Goal: Navigation & Orientation: Find specific page/section

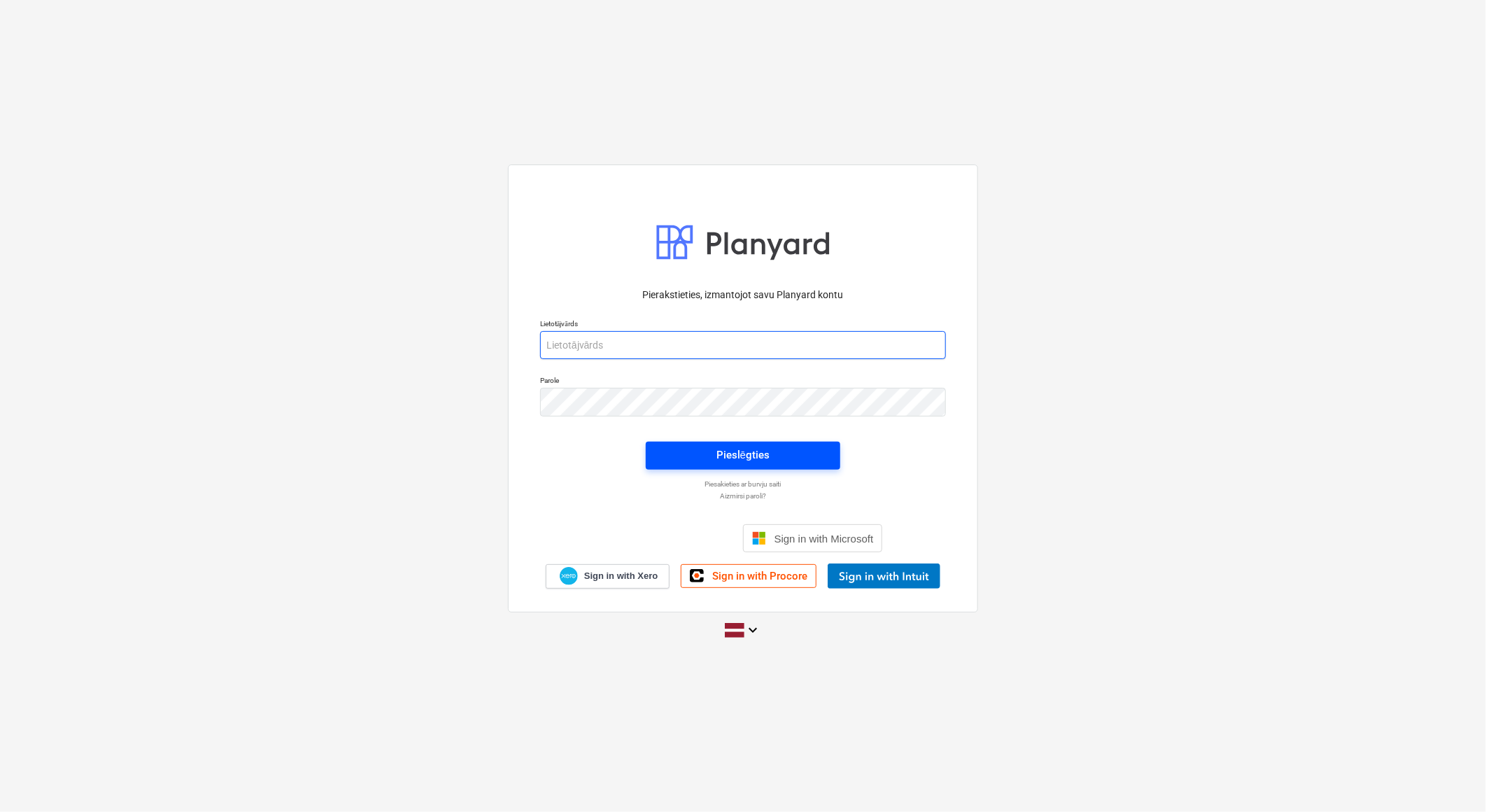
type input "[EMAIL_ADDRESS][DOMAIN_NAME]"
click at [789, 457] on span "Pieslēgties" at bounding box center [743, 455] width 161 height 18
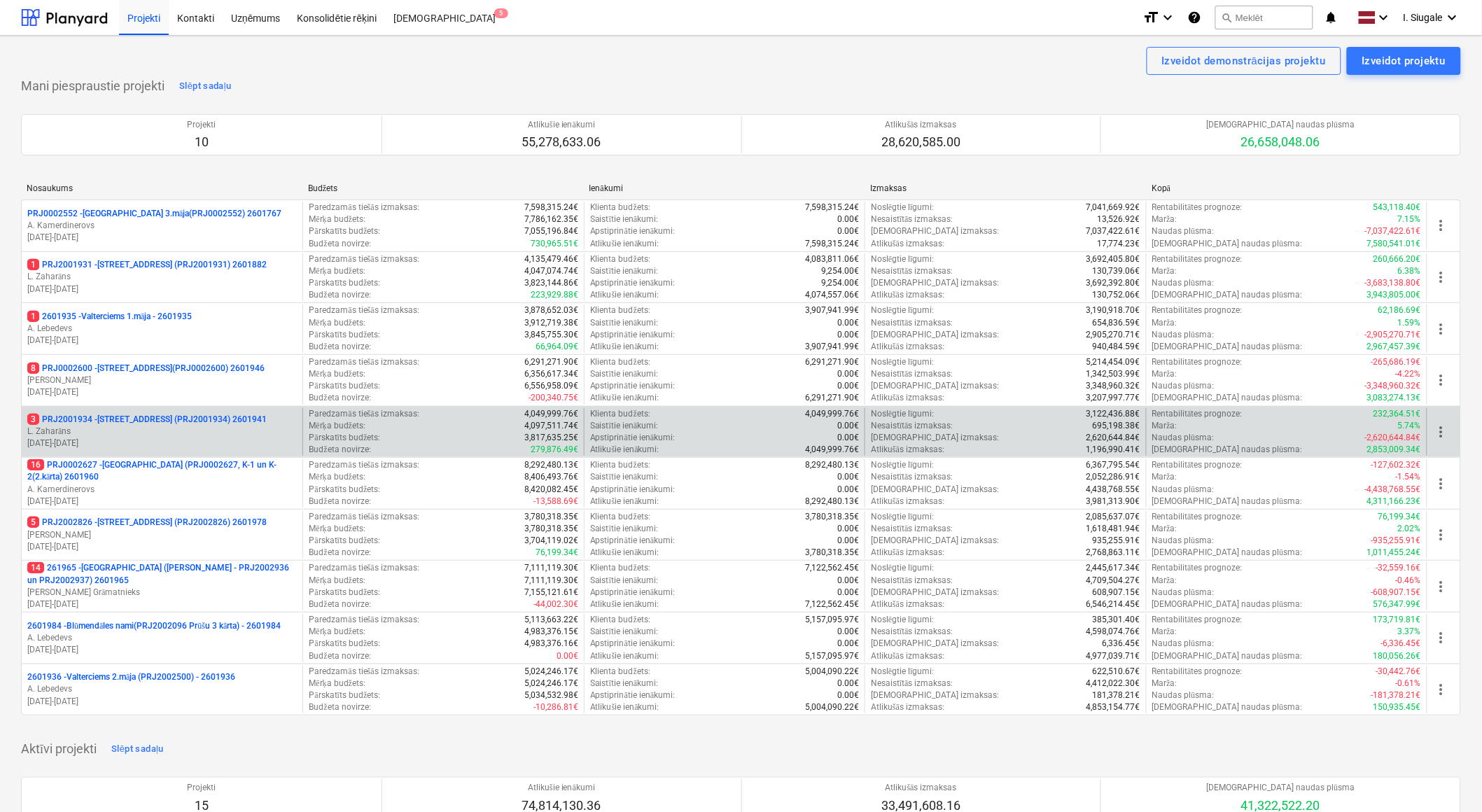
click at [188, 429] on p "L. Zaharāns" at bounding box center [161, 432] width 270 height 12
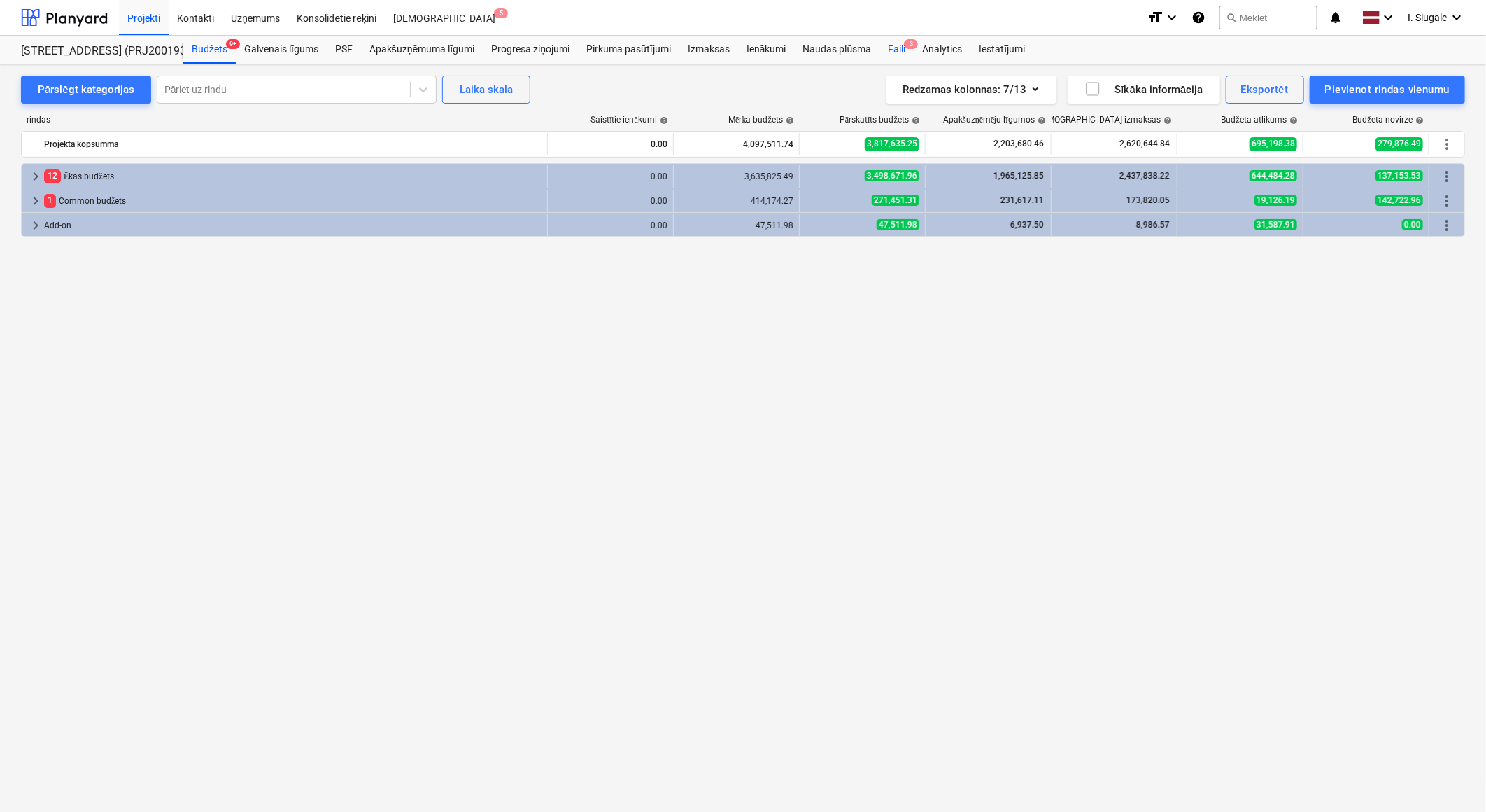
click at [896, 49] on div "Faili 3" at bounding box center [897, 50] width 35 height 28
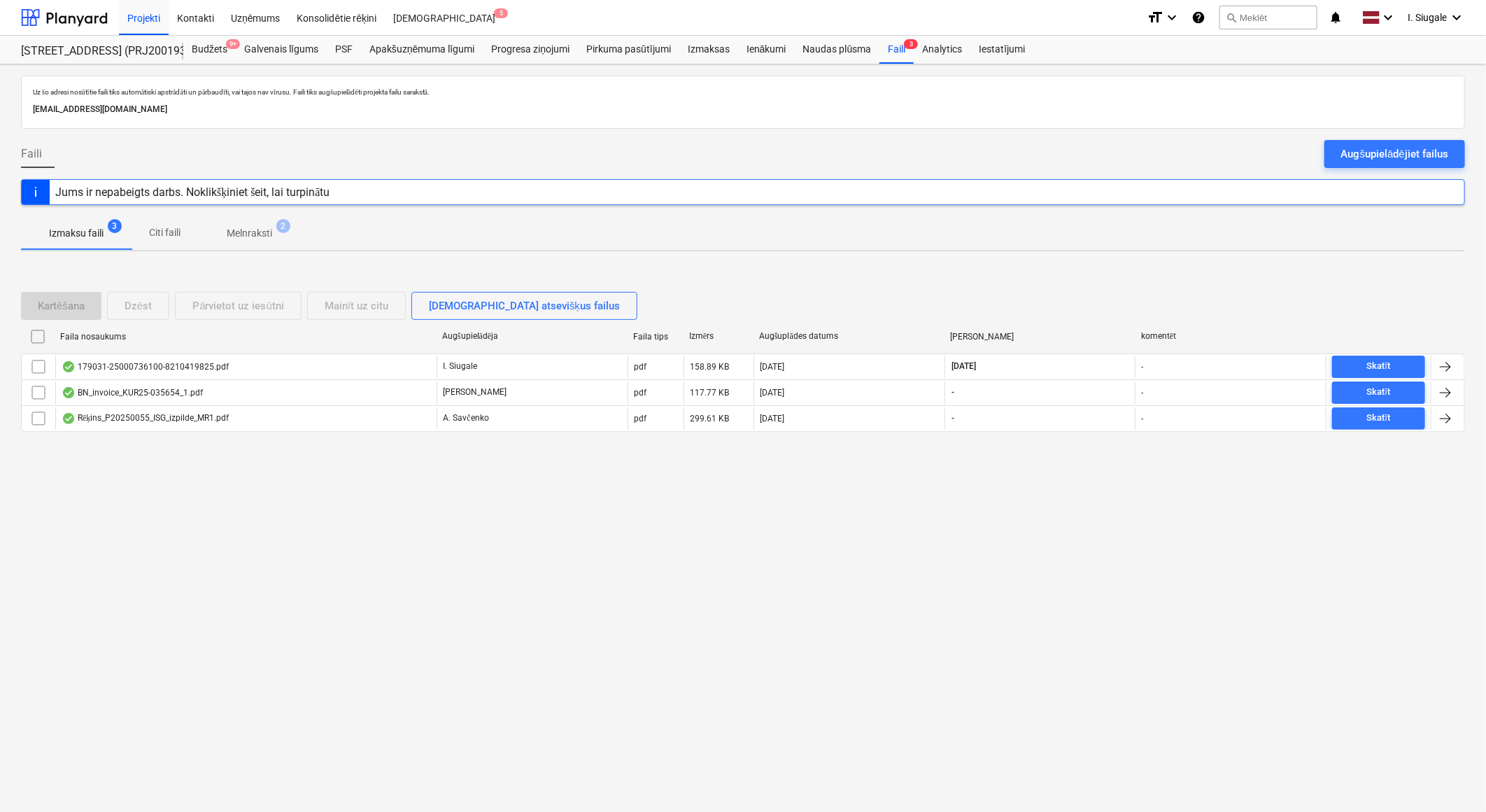
click at [264, 235] on p "Melnraksti" at bounding box center [249, 233] width 46 height 15
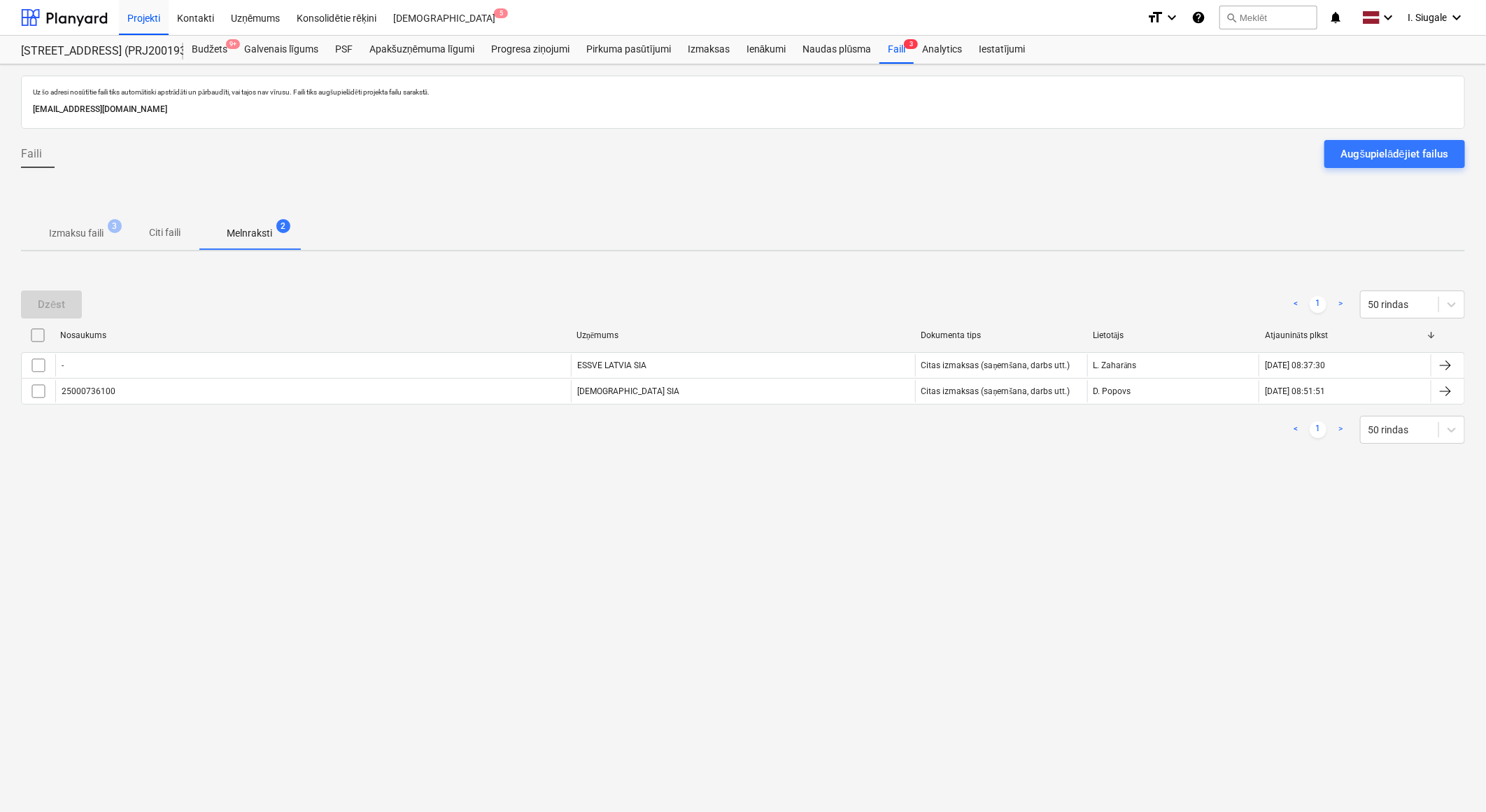
click at [86, 227] on p "Izmaksu faili" at bounding box center [76, 233] width 55 height 15
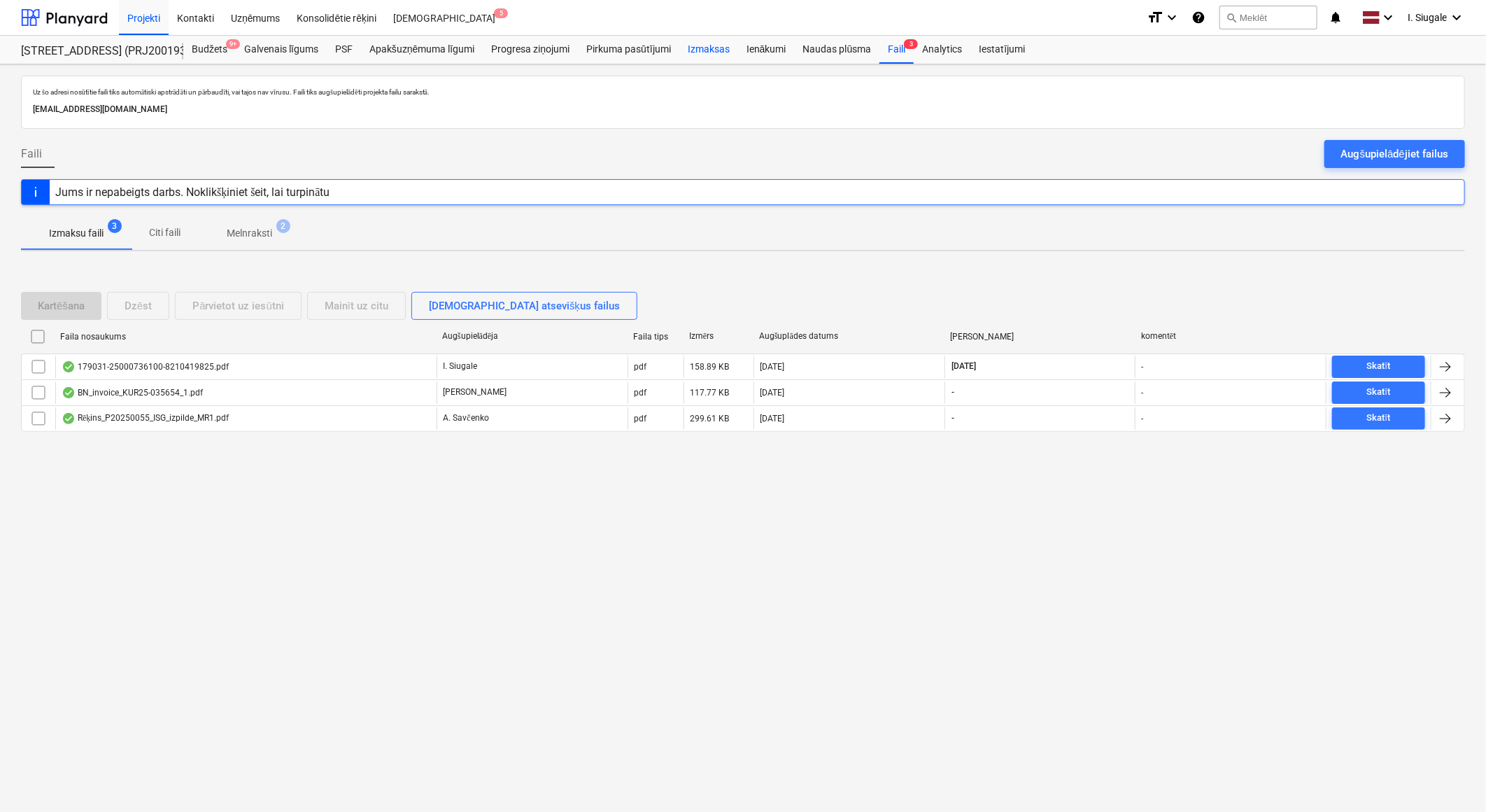
click at [709, 51] on div "Izmaksas" at bounding box center [708, 50] width 59 height 28
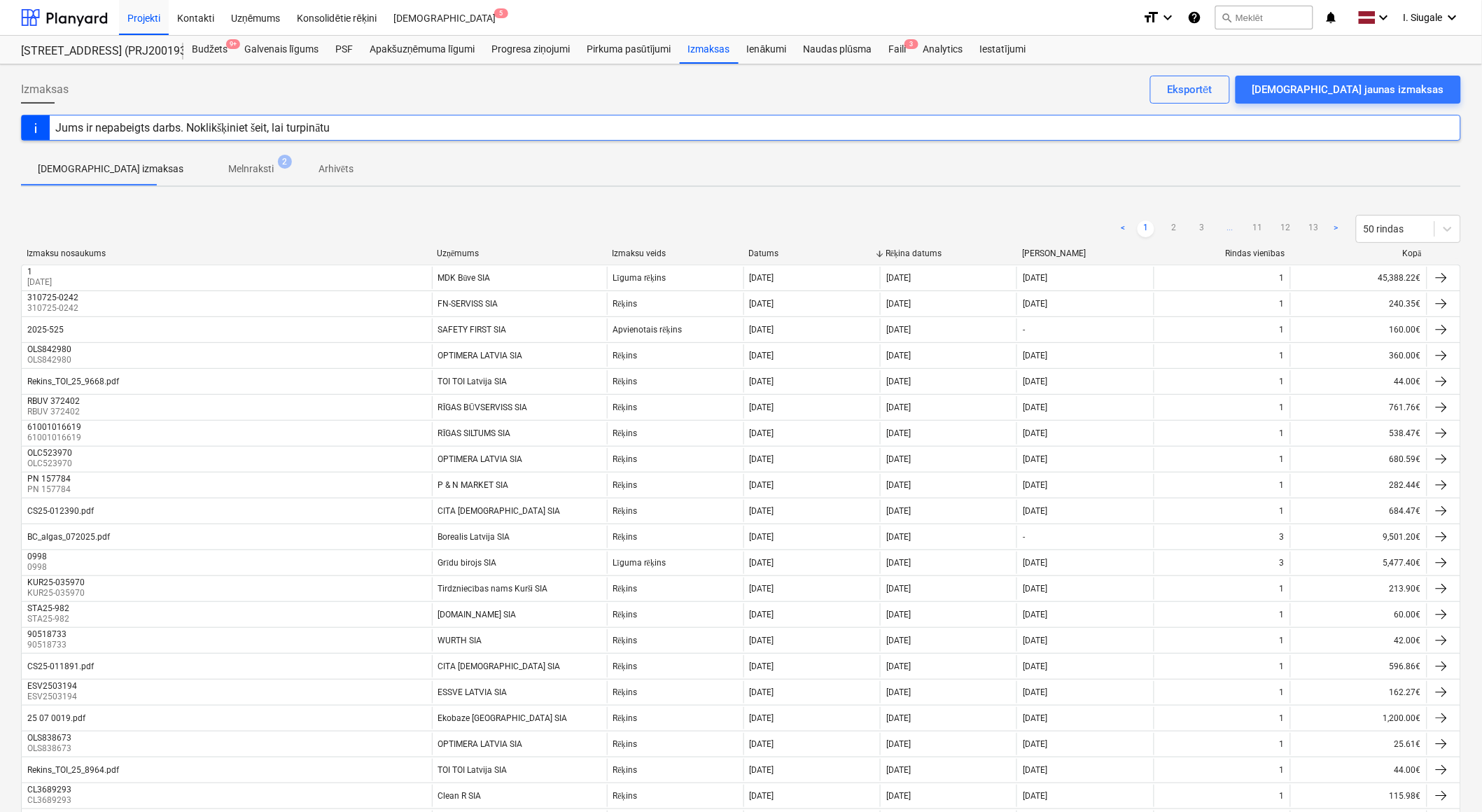
click at [1417, 254] on div at bounding box center [1427, 254] width 26 height 11
click at [1412, 254] on div "Kopā" at bounding box center [1359, 254] width 125 height 11
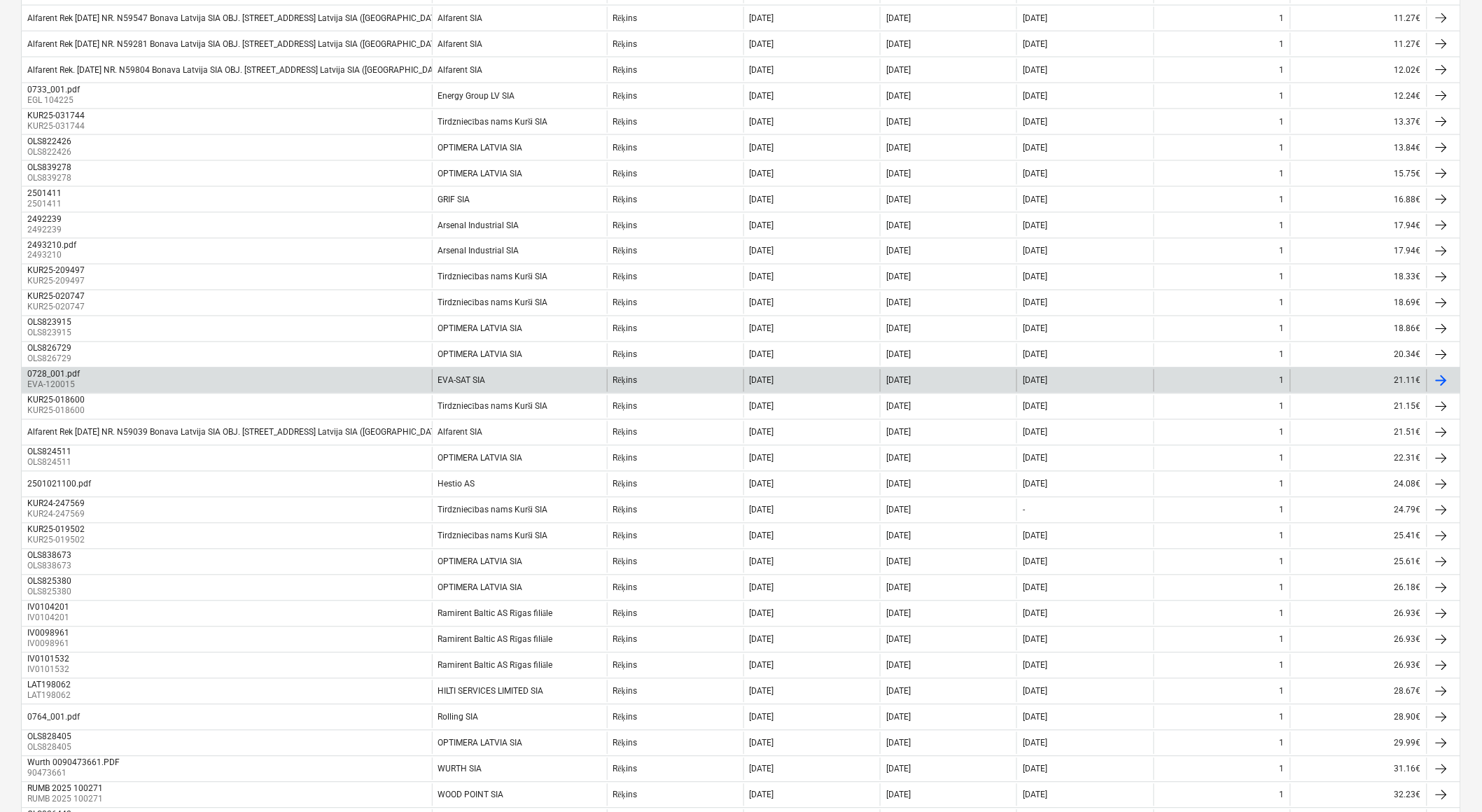
scroll to position [829, 0]
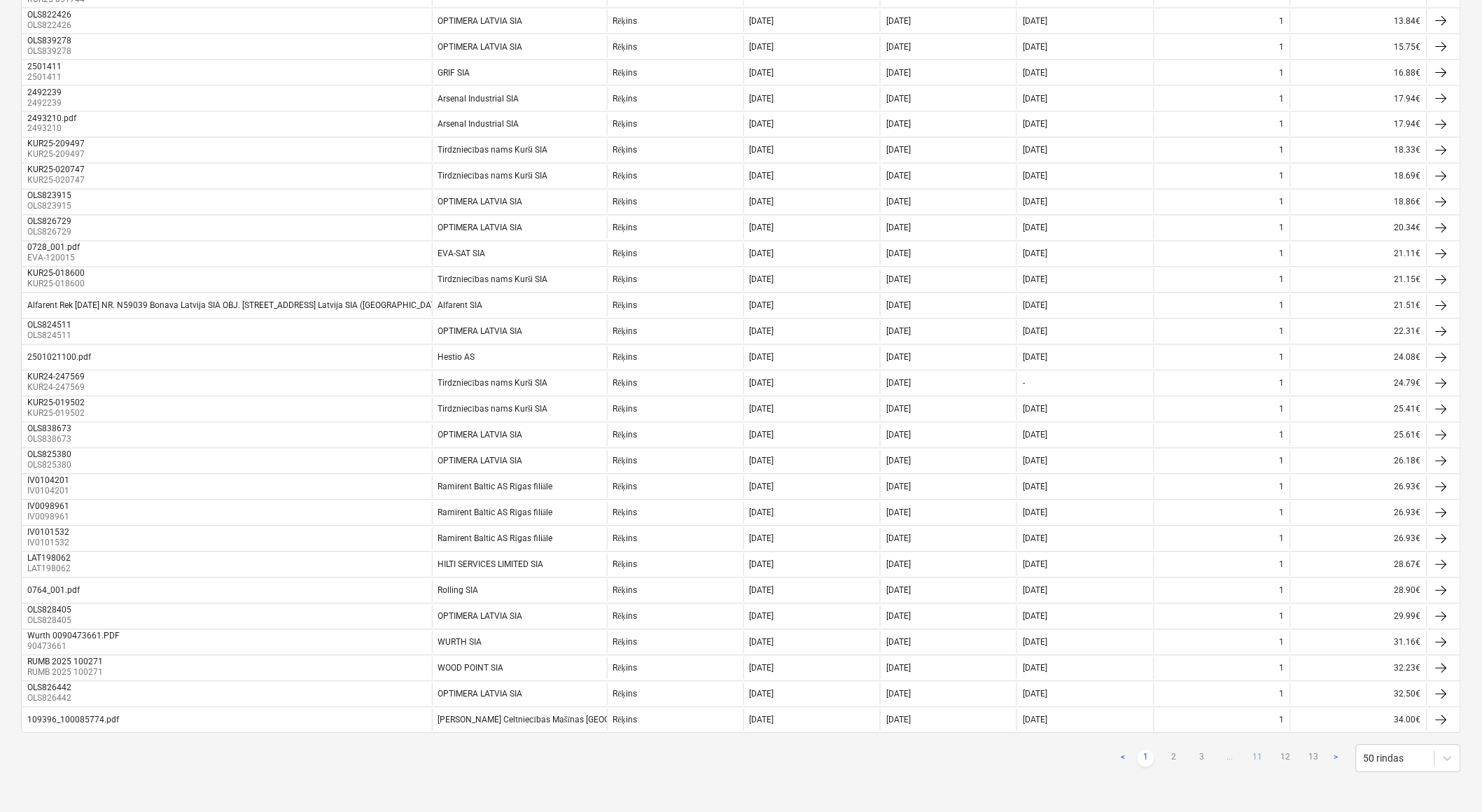
click at [1261, 759] on link "11" at bounding box center [1258, 759] width 17 height 17
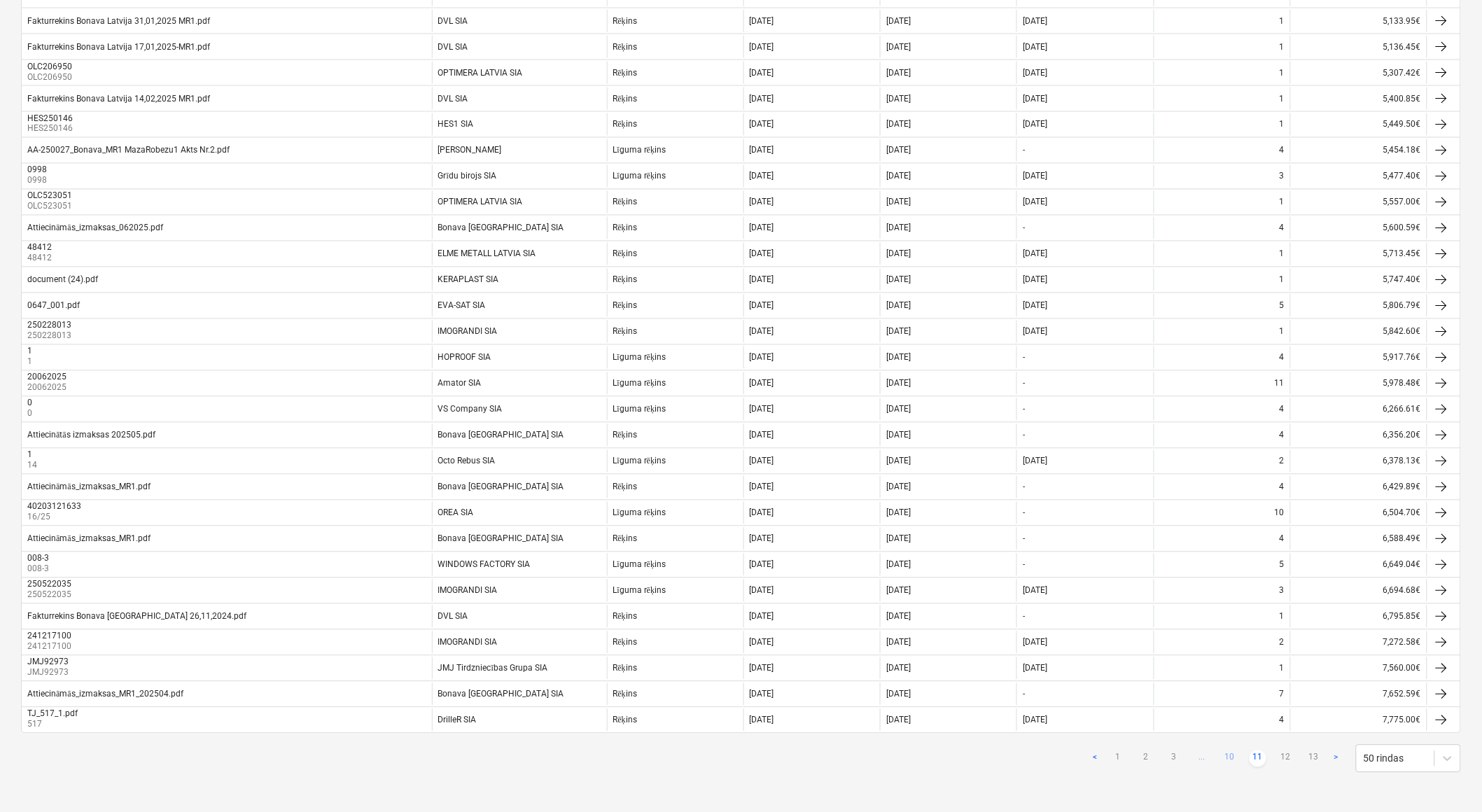
click at [1228, 756] on link "10" at bounding box center [1230, 759] width 17 height 17
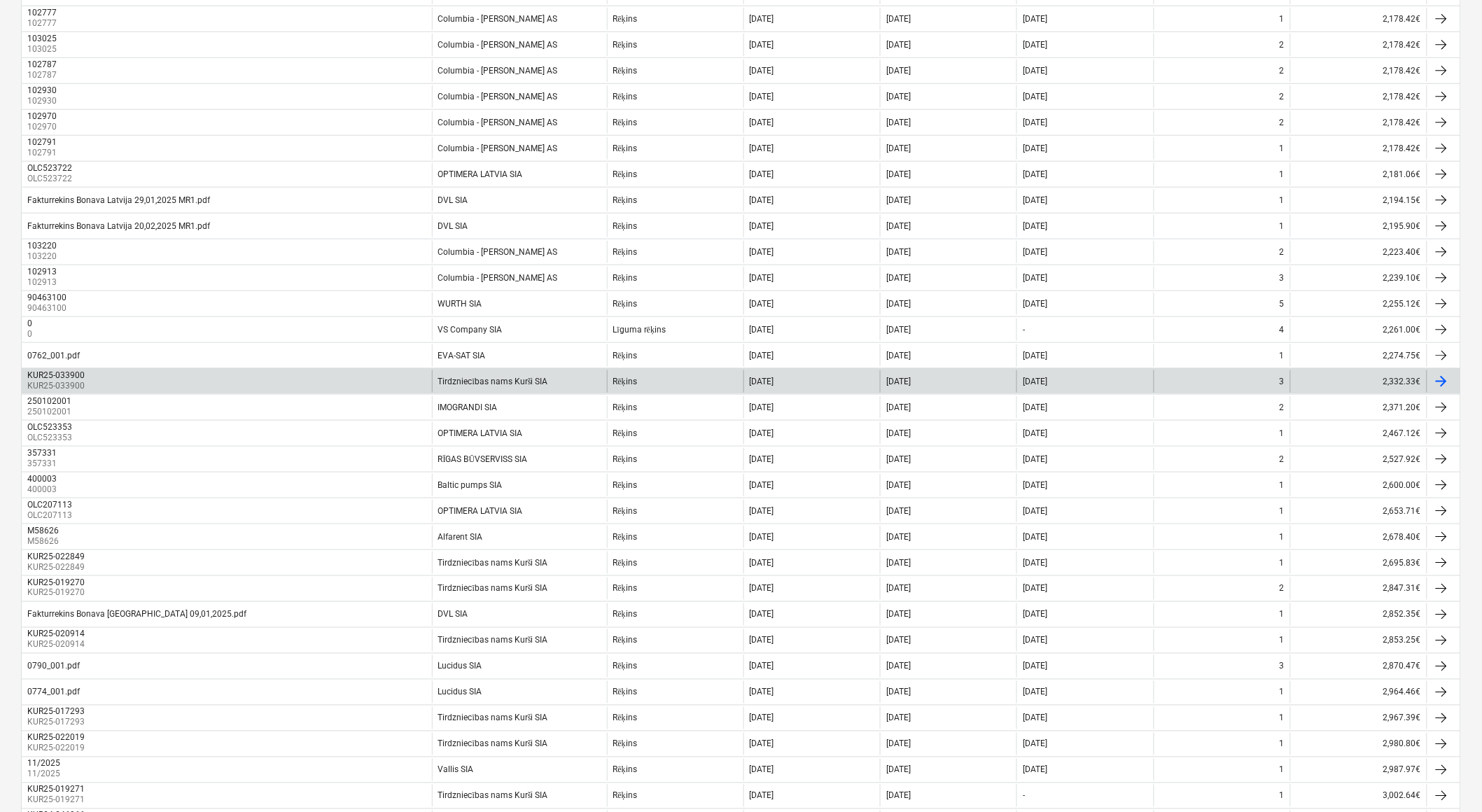
scroll to position [0, 0]
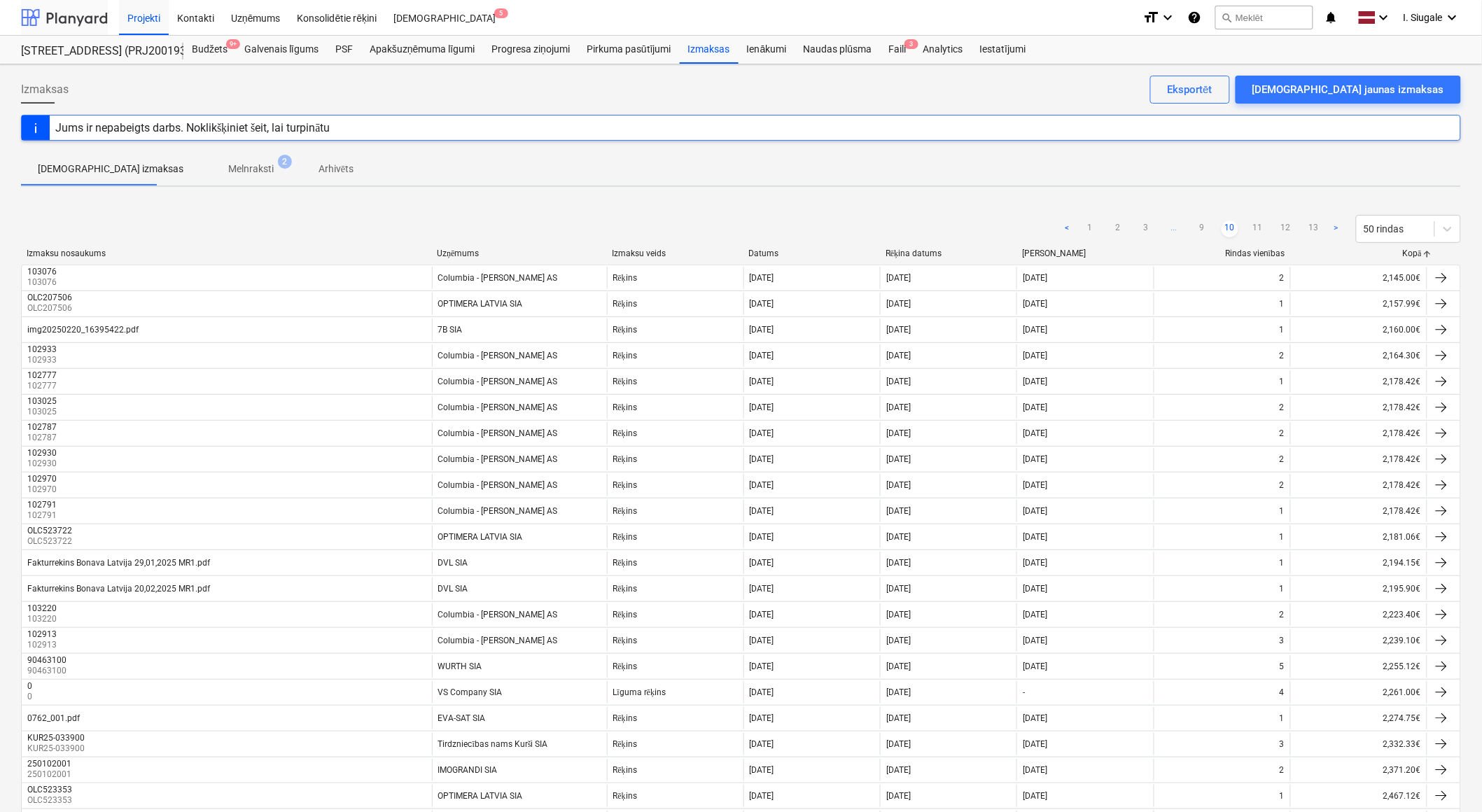
click at [68, 14] on div at bounding box center [65, 17] width 87 height 35
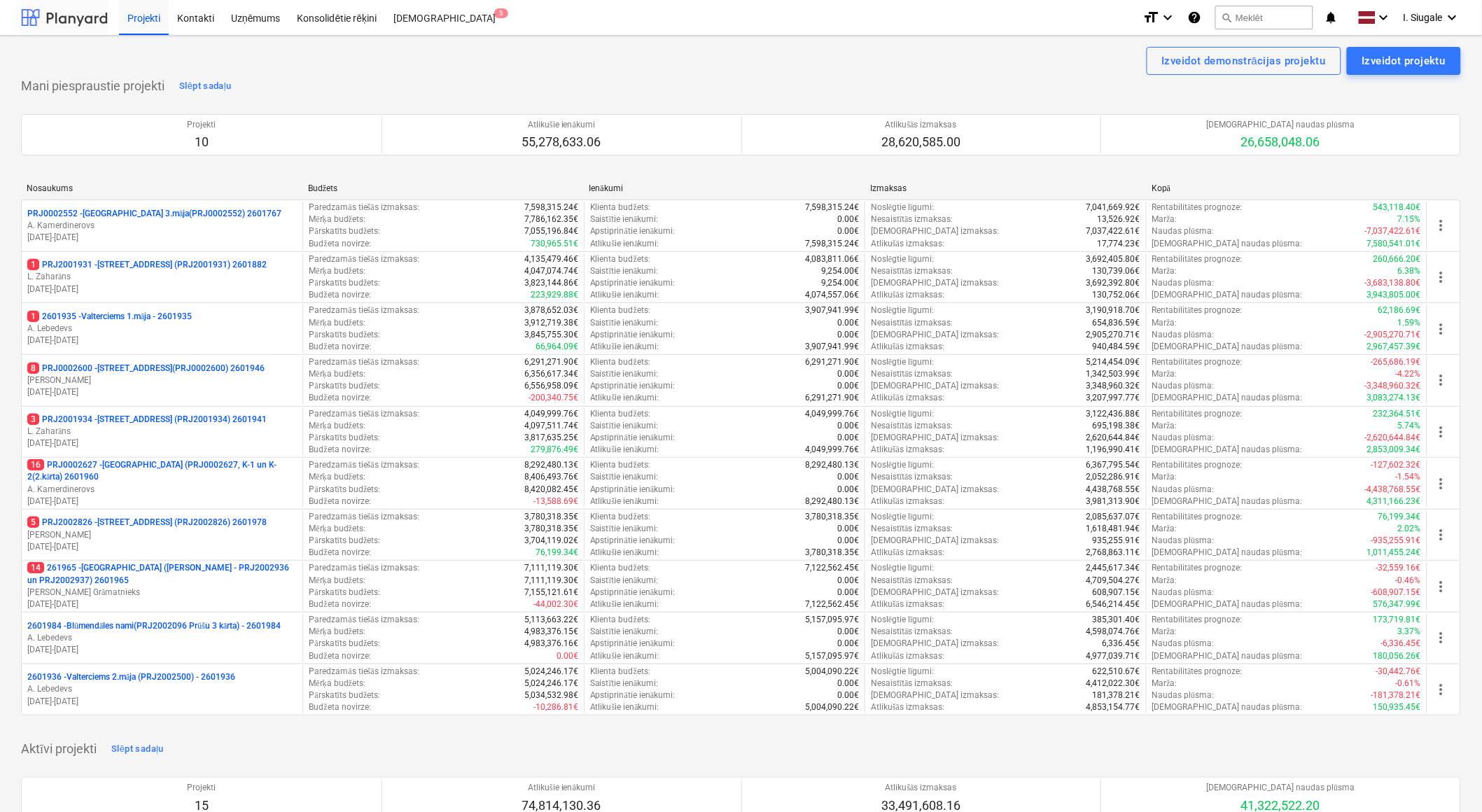
click at [66, 16] on div at bounding box center [65, 17] width 87 height 35
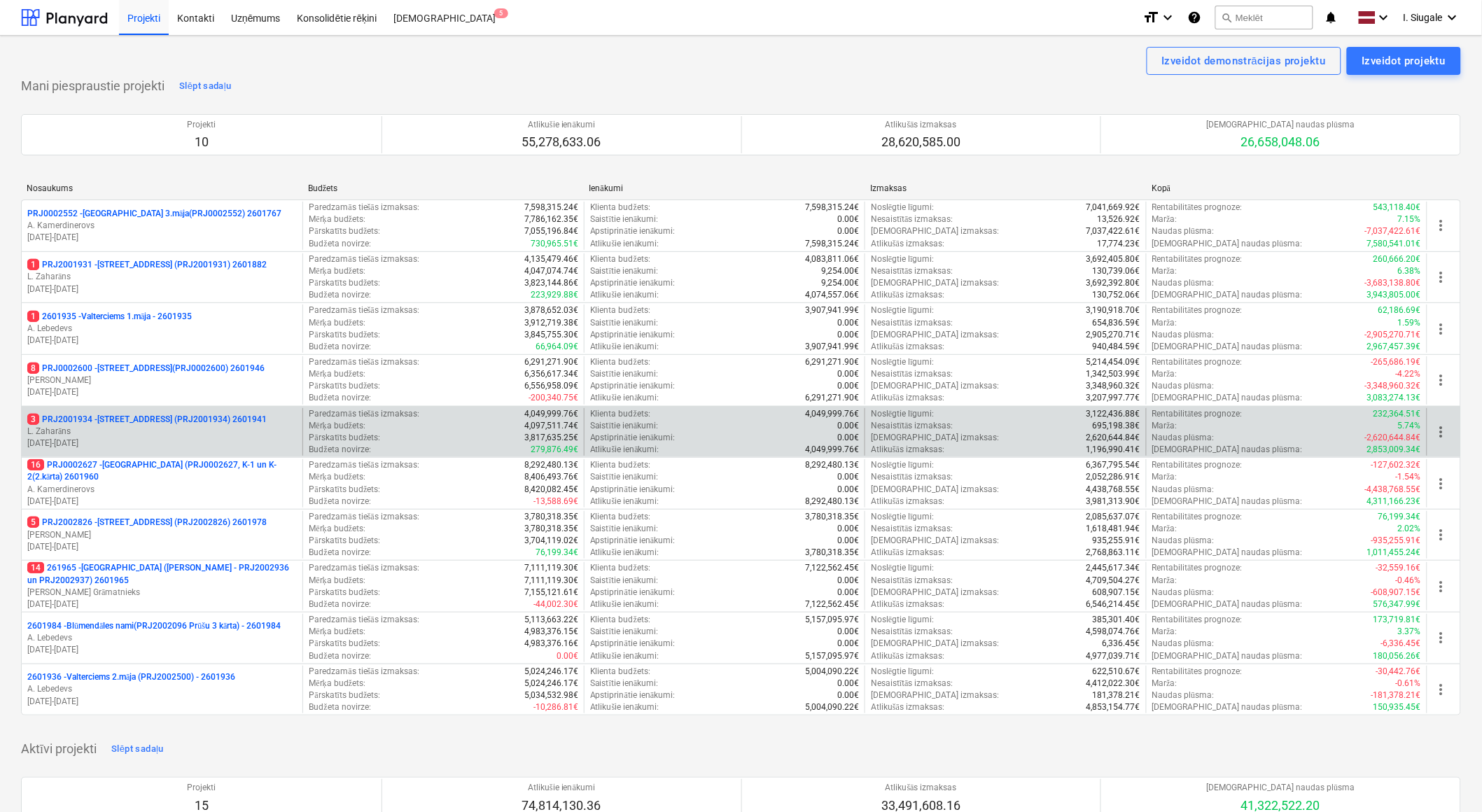
click at [180, 423] on p "3 PRJ2001934 - [STREET_ADDRESS] (PRJ2001934) 2601941" at bounding box center [146, 420] width 239 height 12
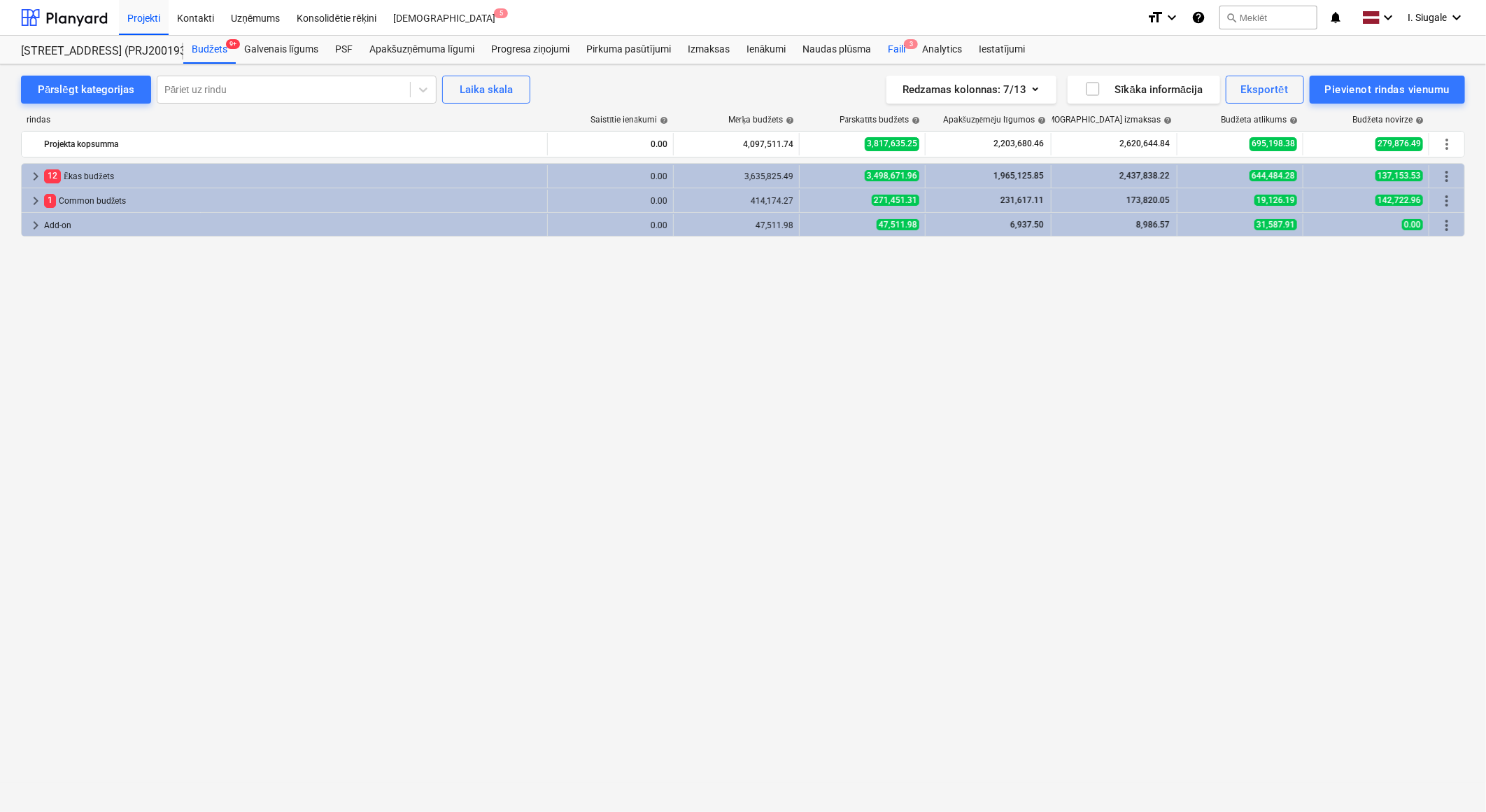
click at [905, 47] on span "3" at bounding box center [911, 44] width 14 height 10
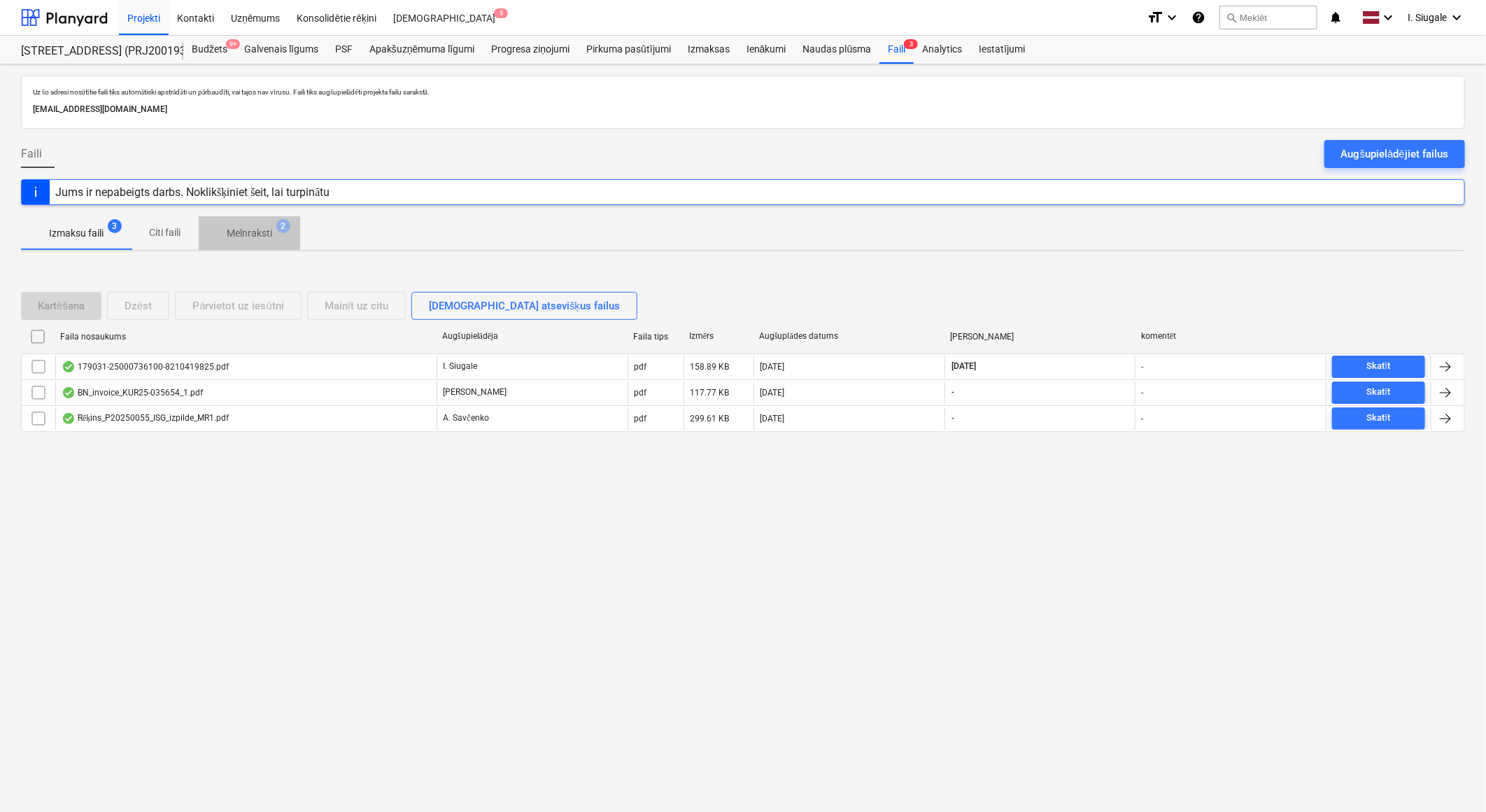
click at [240, 233] on p "Melnraksti" at bounding box center [249, 233] width 46 height 15
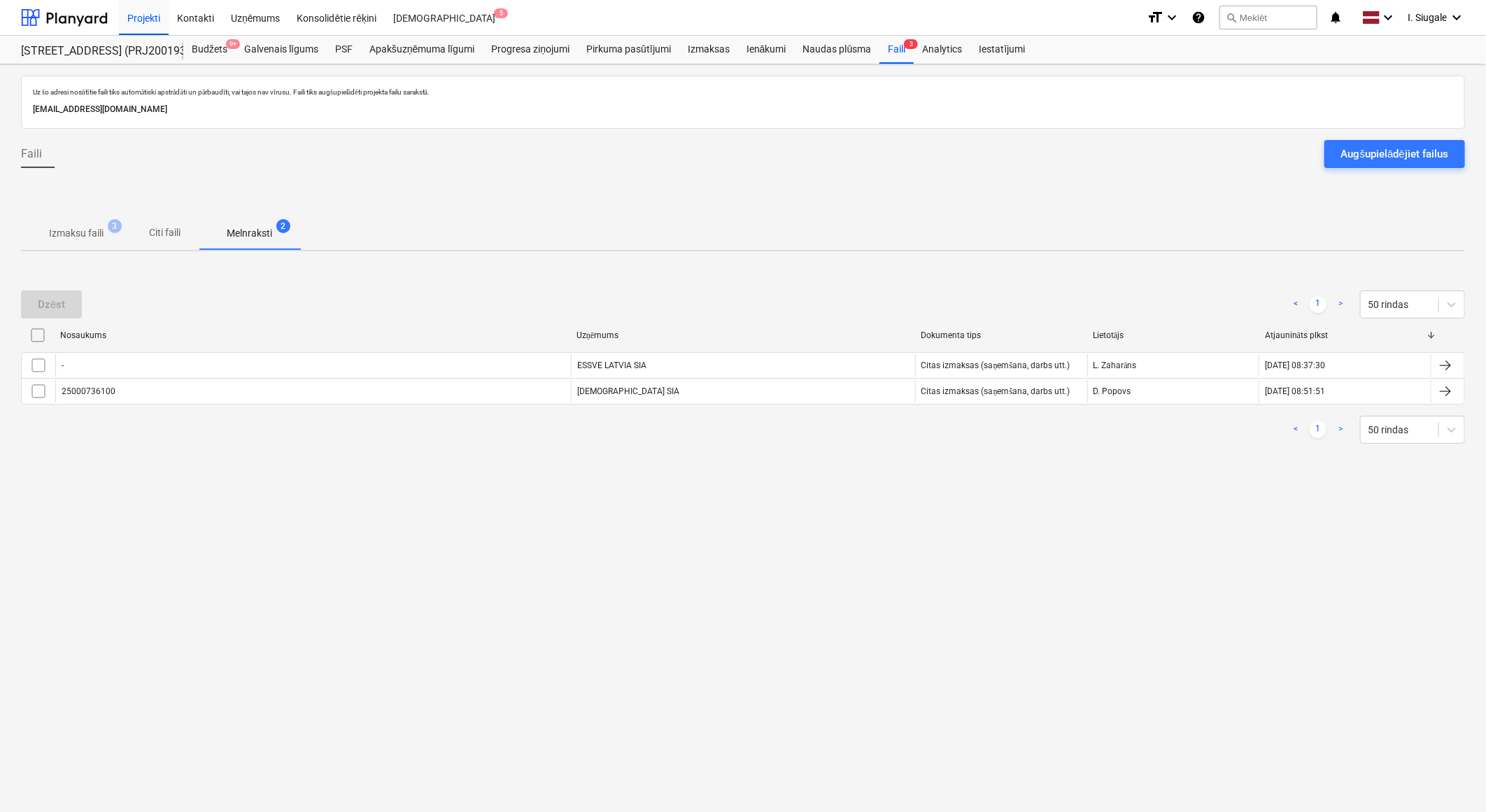
click at [72, 232] on p "Izmaksu faili" at bounding box center [76, 233] width 55 height 15
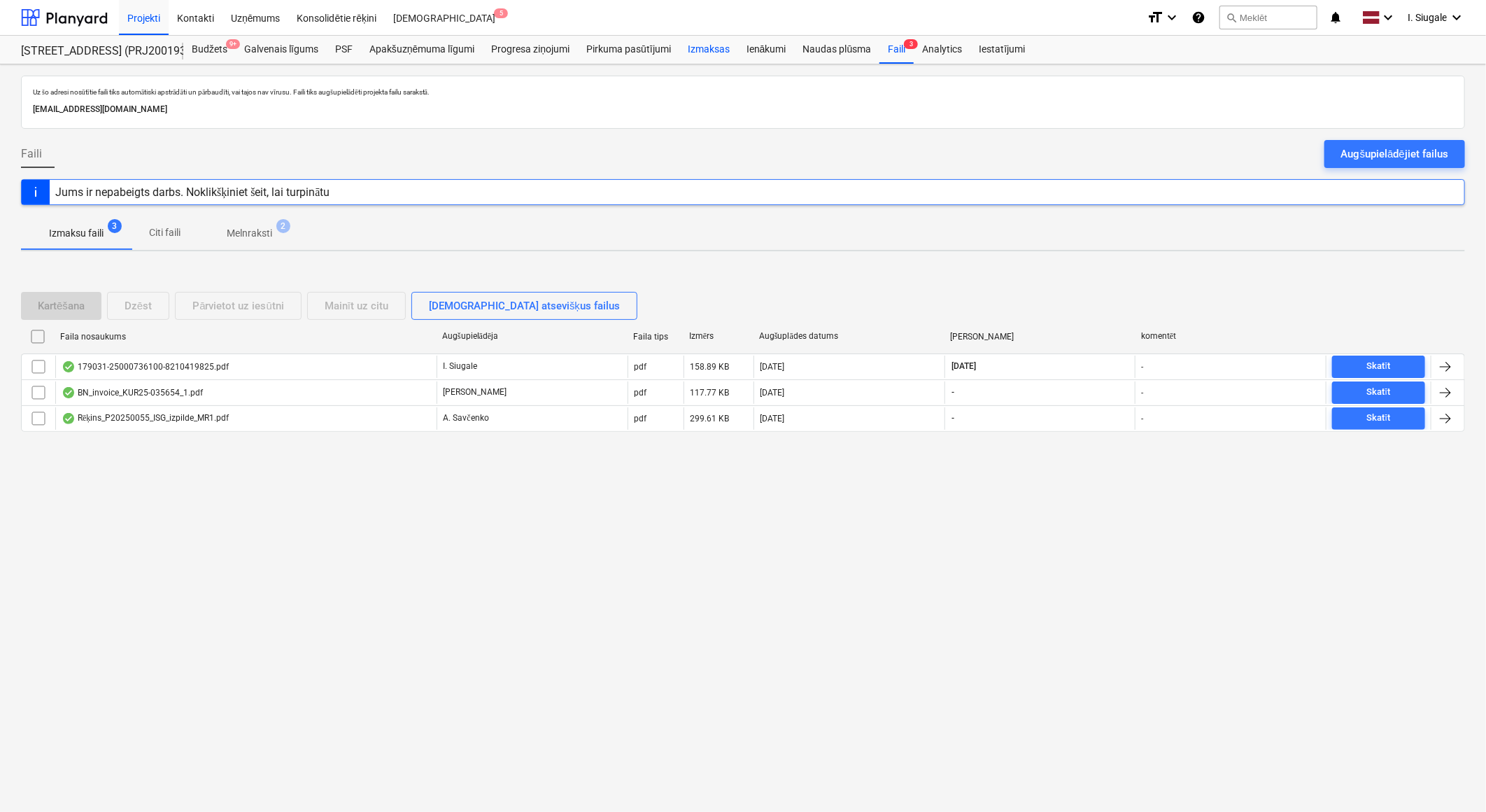
click at [709, 47] on div "Izmaksas" at bounding box center [708, 50] width 59 height 28
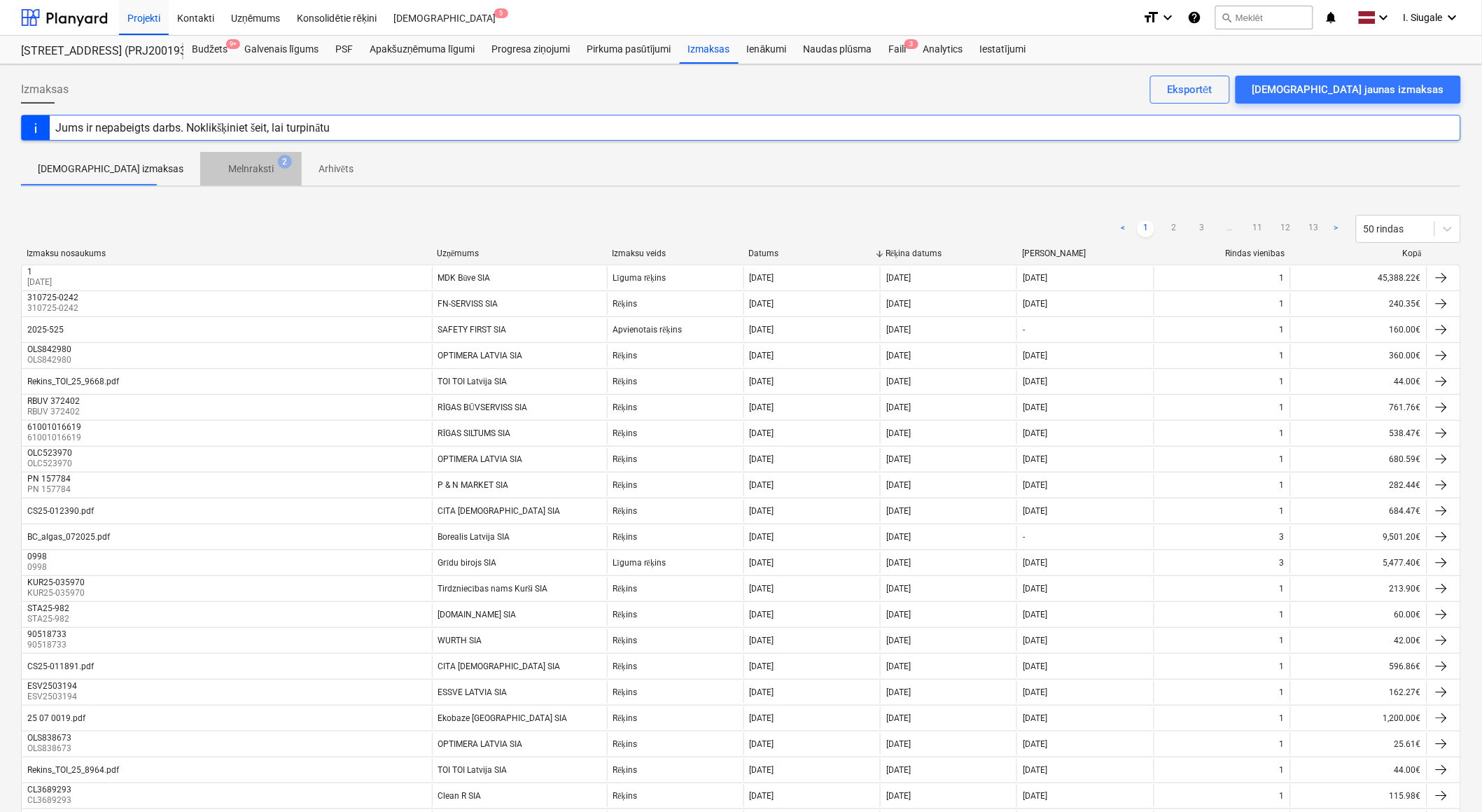
click at [228, 164] on p "Melnraksti" at bounding box center [251, 169] width 46 height 15
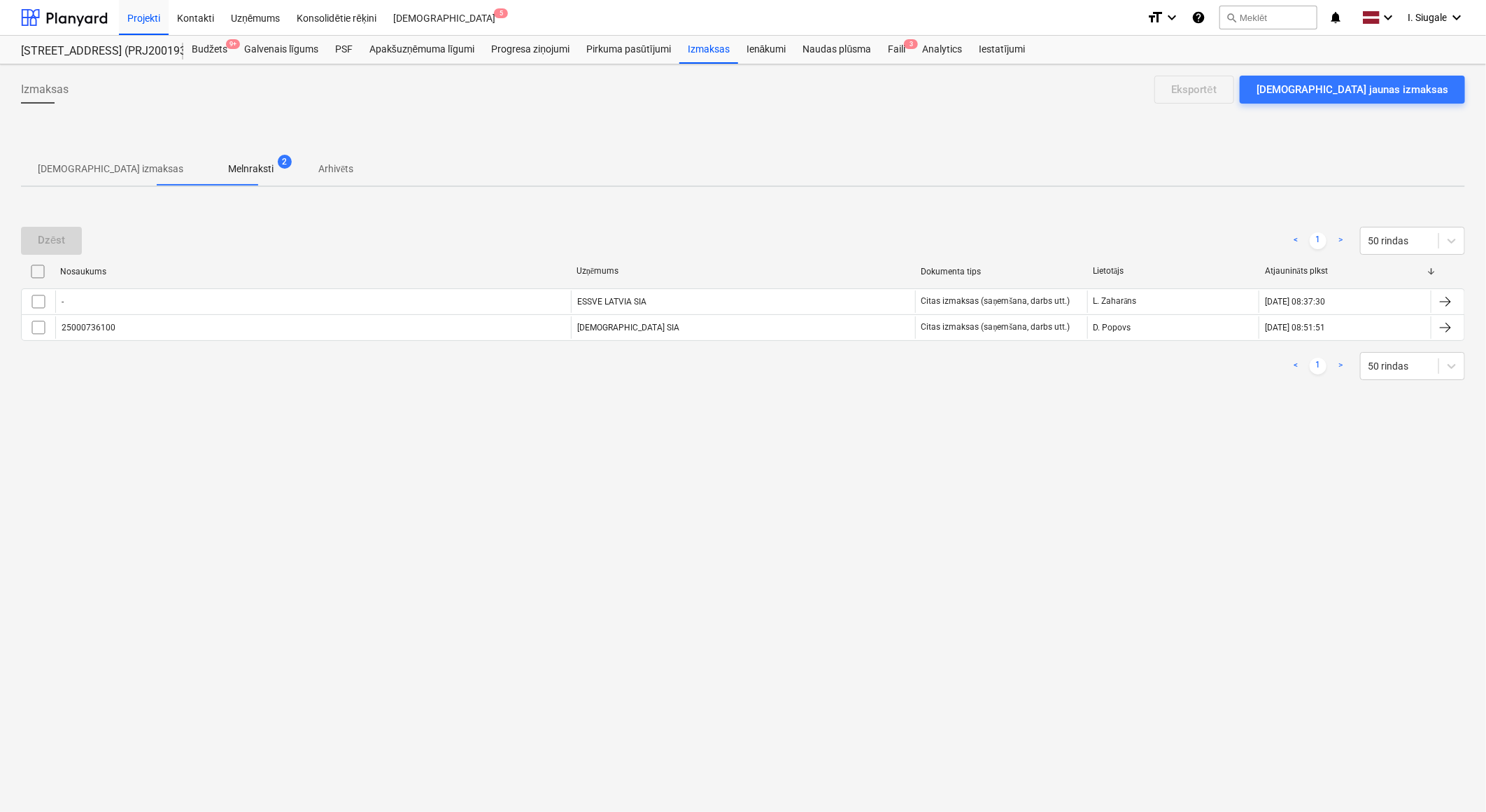
drag, startPoint x: 104, startPoint y: 163, endPoint x: 136, endPoint y: 172, distance: 33.2
click at [103, 162] on p "[DEMOGRAPHIC_DATA] izmaksas" at bounding box center [110, 169] width 146 height 15
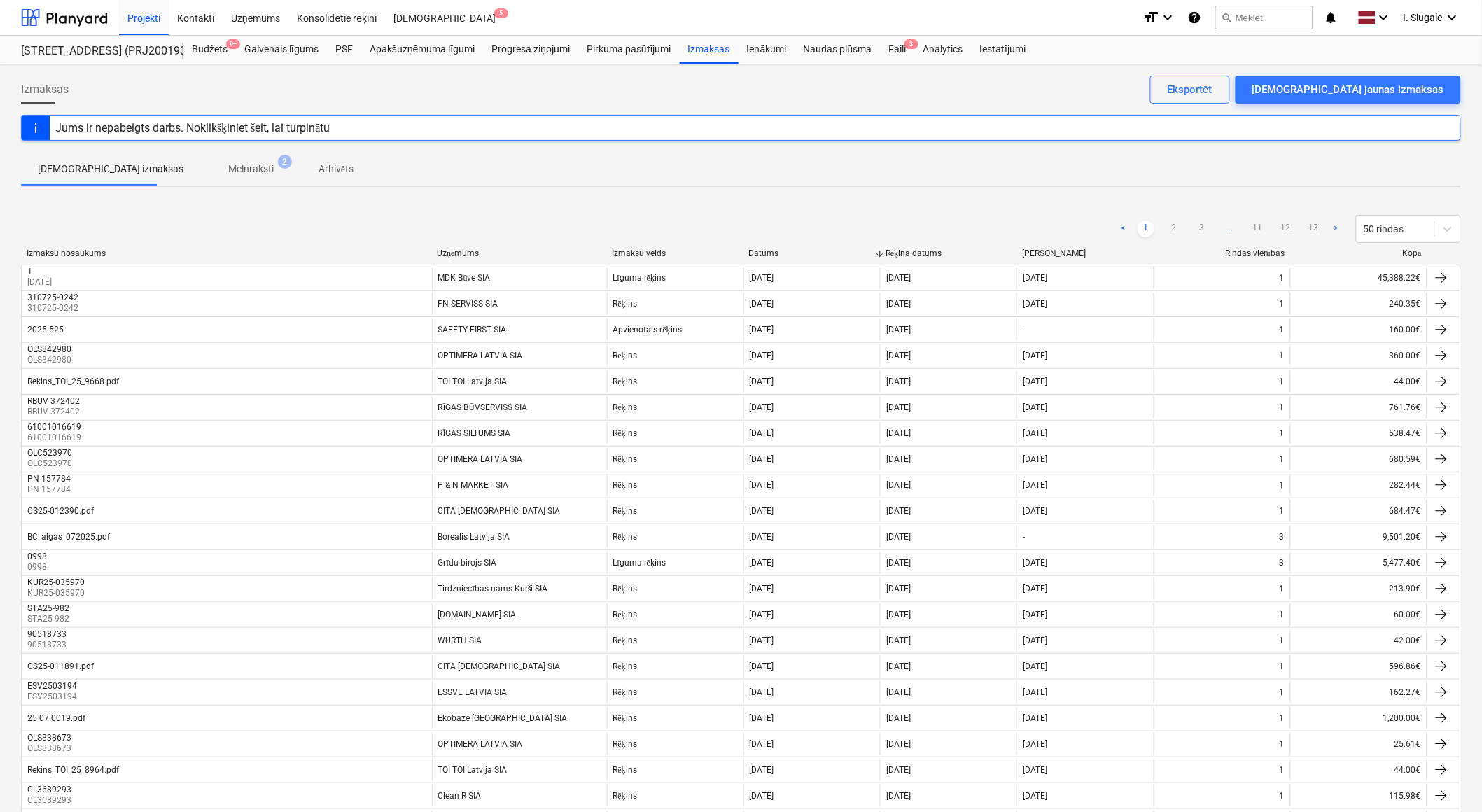
click at [1408, 252] on div "Kopā" at bounding box center [1359, 254] width 125 height 11
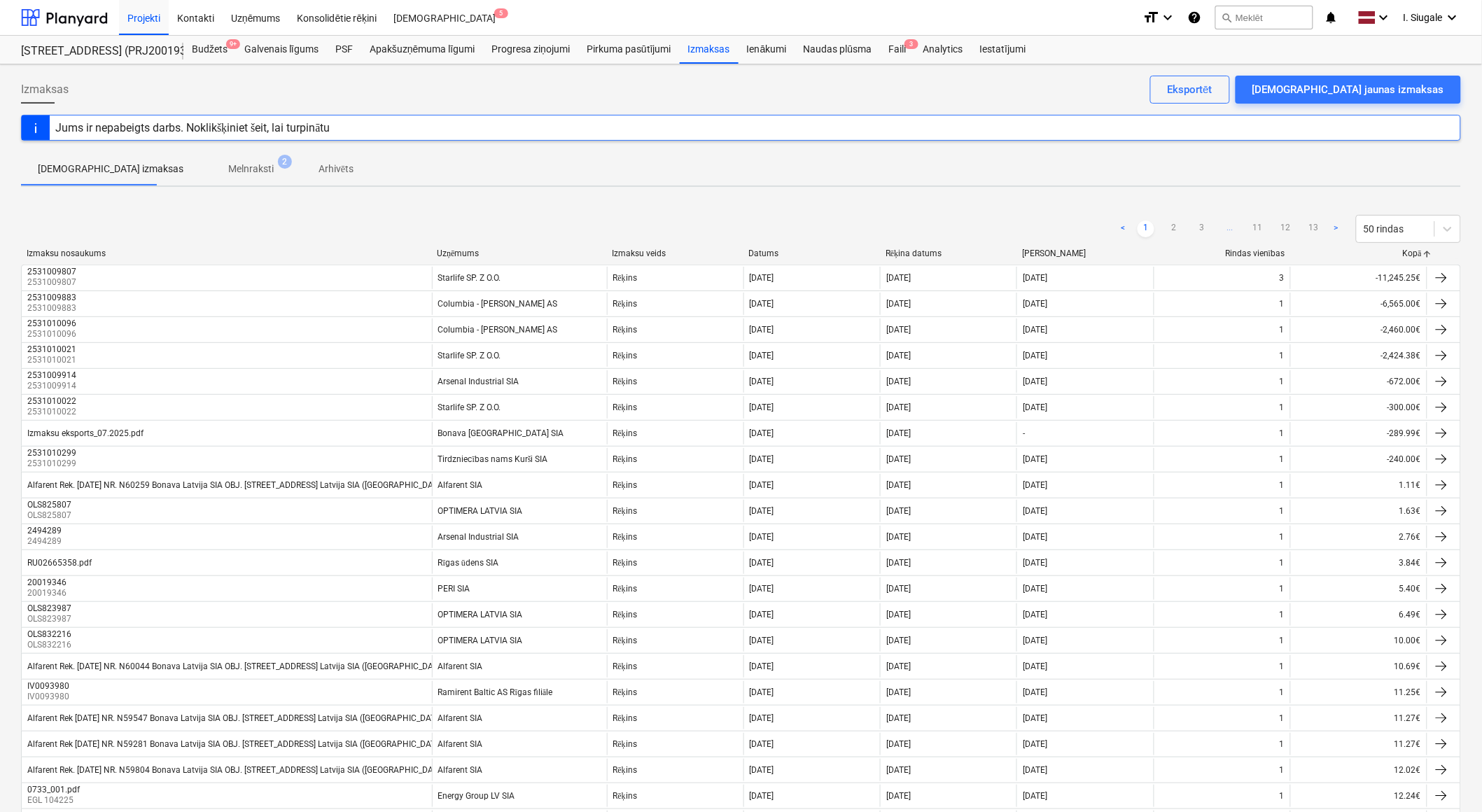
click at [461, 253] on div "Uzņēmums" at bounding box center [519, 254] width 164 height 11
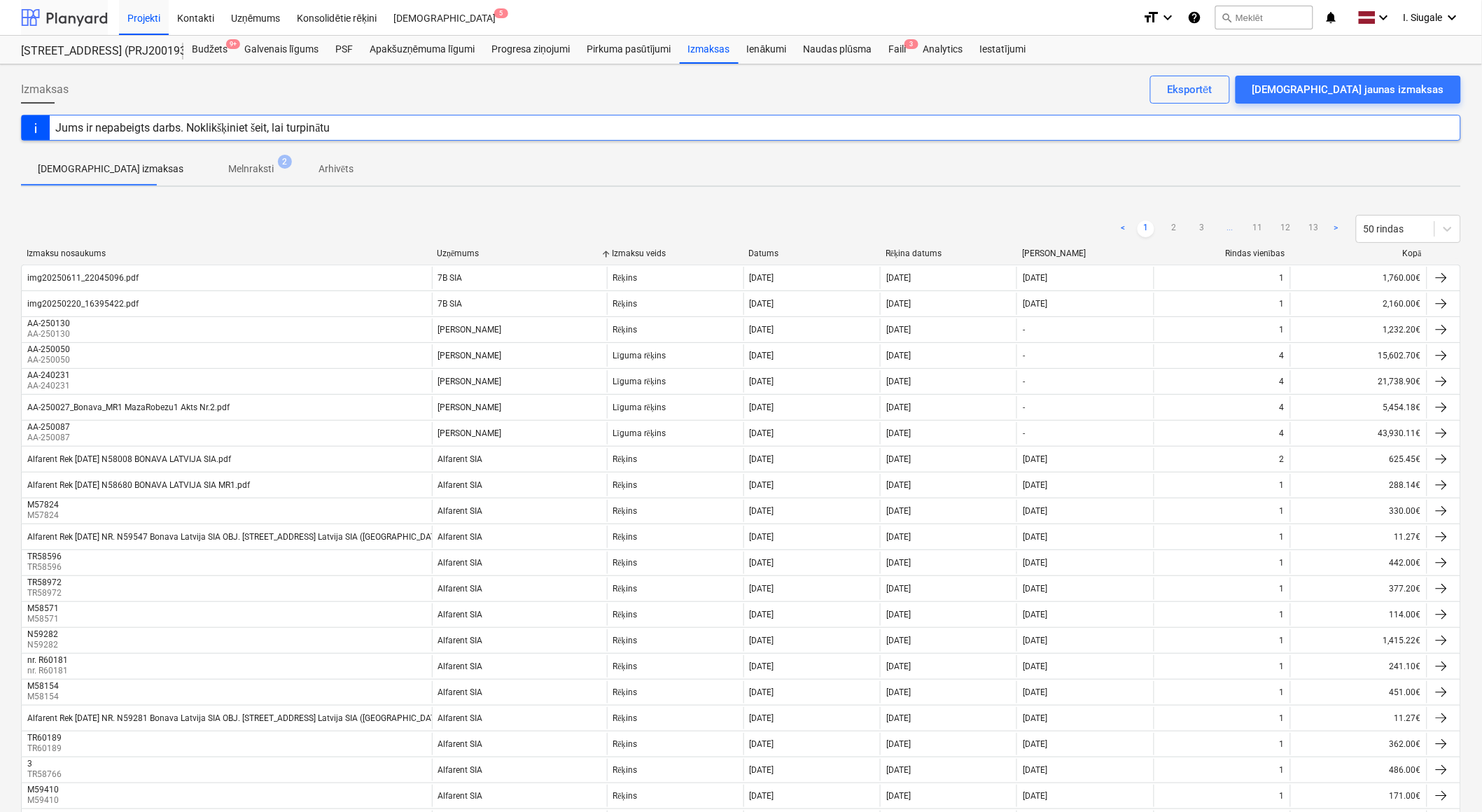
click at [73, 16] on div at bounding box center [65, 17] width 87 height 35
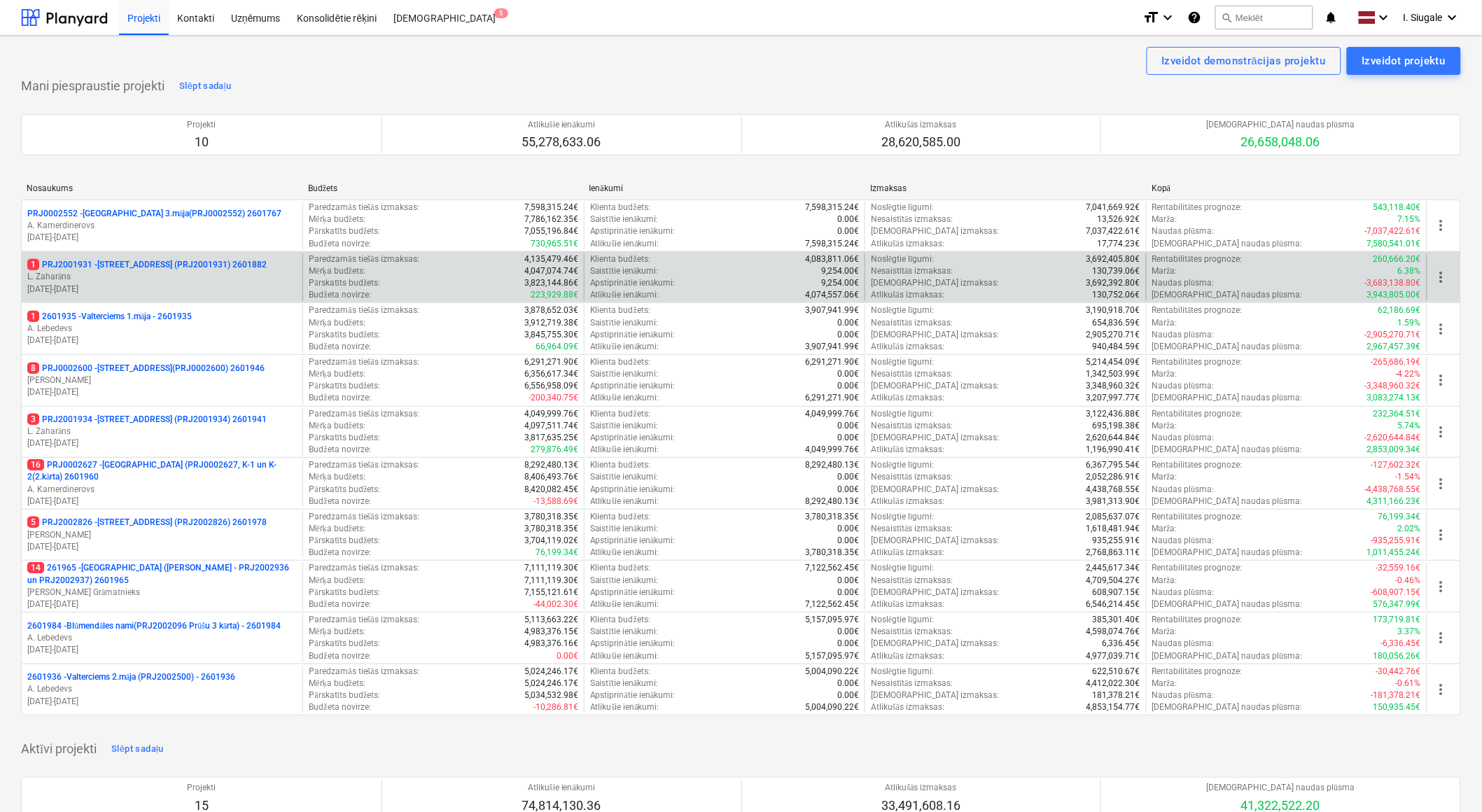
click at [201, 269] on p "1 PRJ2001931 - [STREET_ADDRESS] (PRJ2001931) 2601882" at bounding box center [146, 265] width 239 height 12
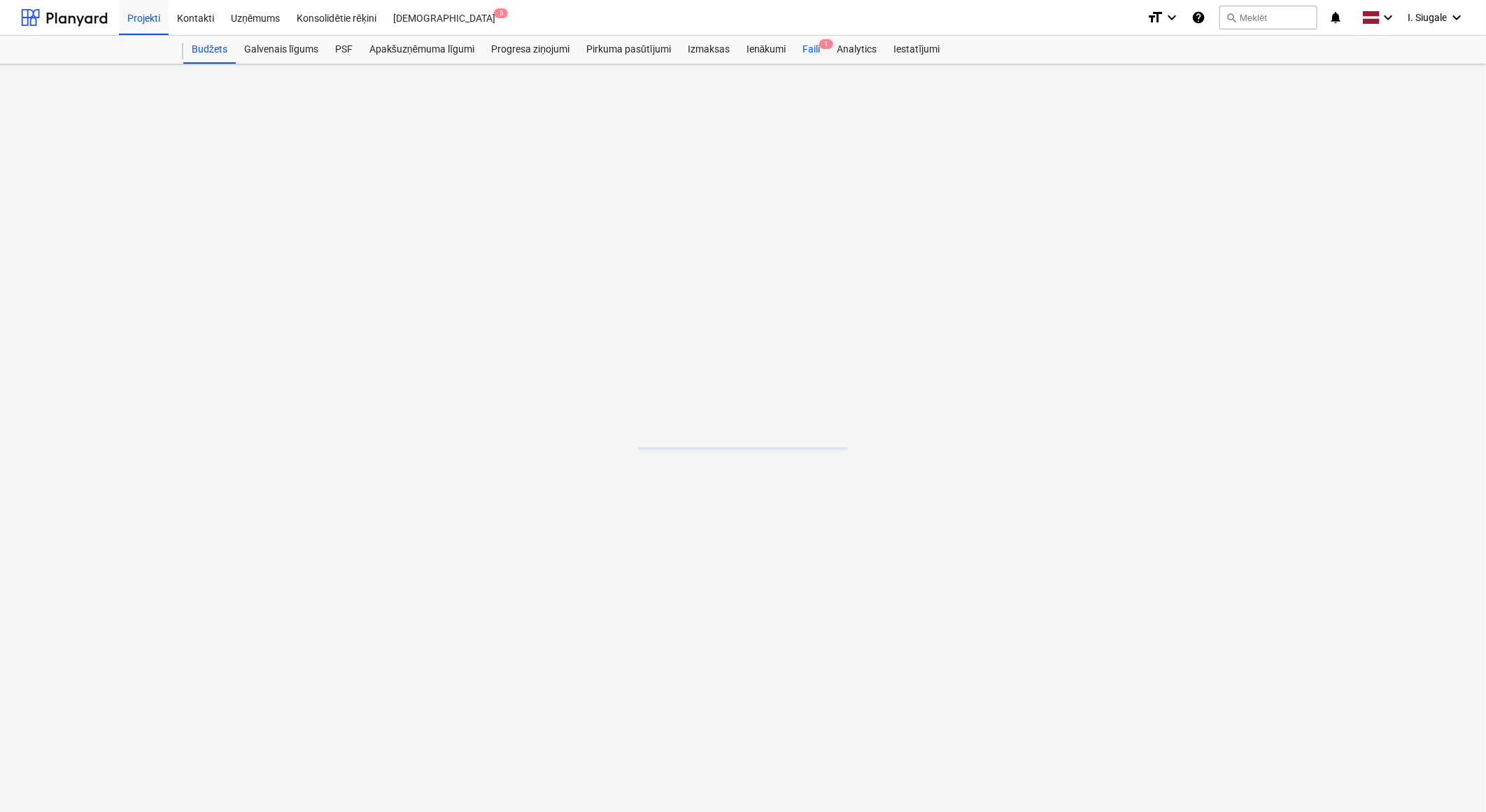
click at [814, 53] on div "Faili 1" at bounding box center [812, 50] width 35 height 28
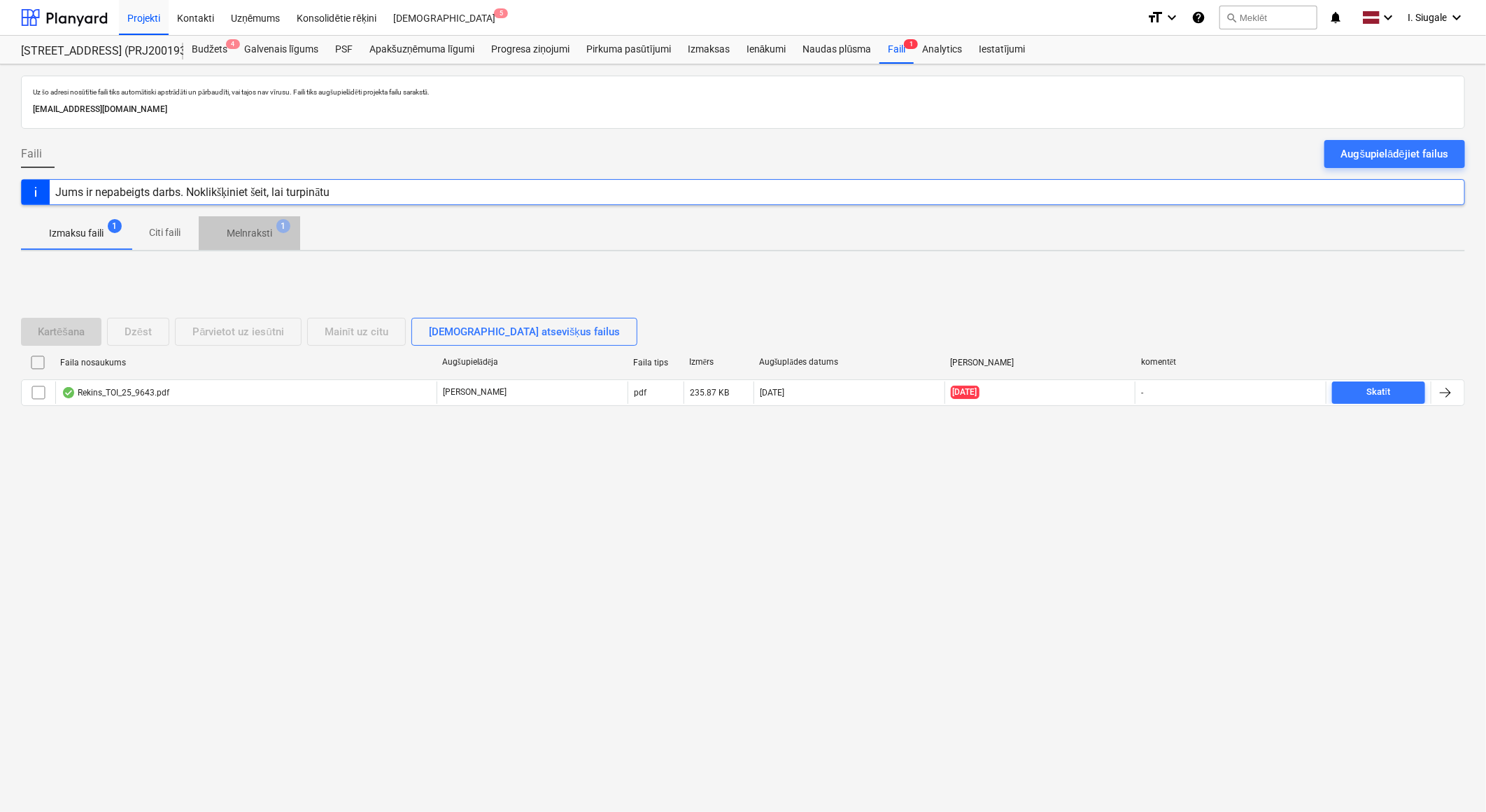
click at [249, 234] on p "Melnraksti" at bounding box center [249, 233] width 46 height 15
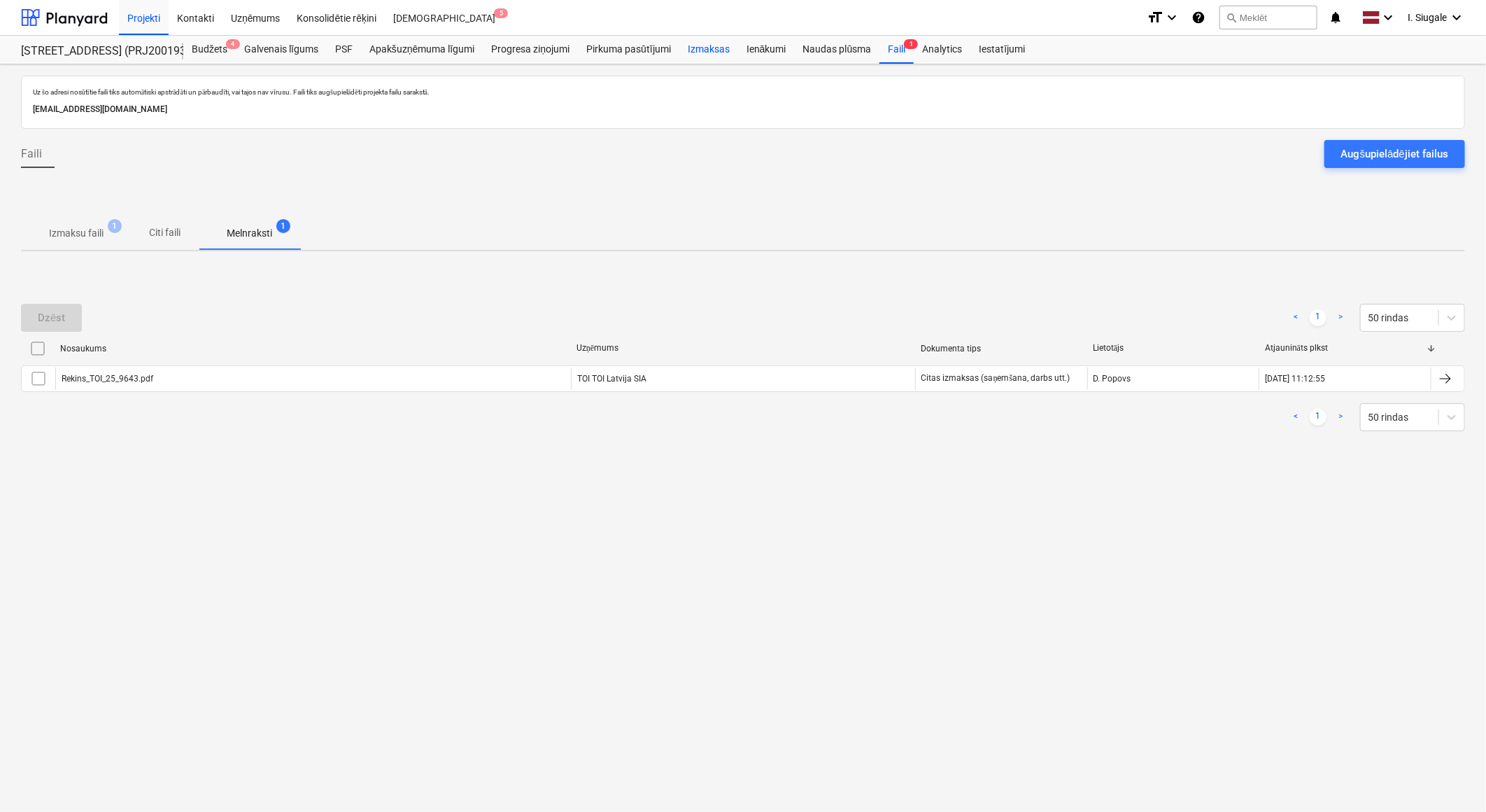
click at [714, 47] on div "Izmaksas" at bounding box center [708, 50] width 59 height 28
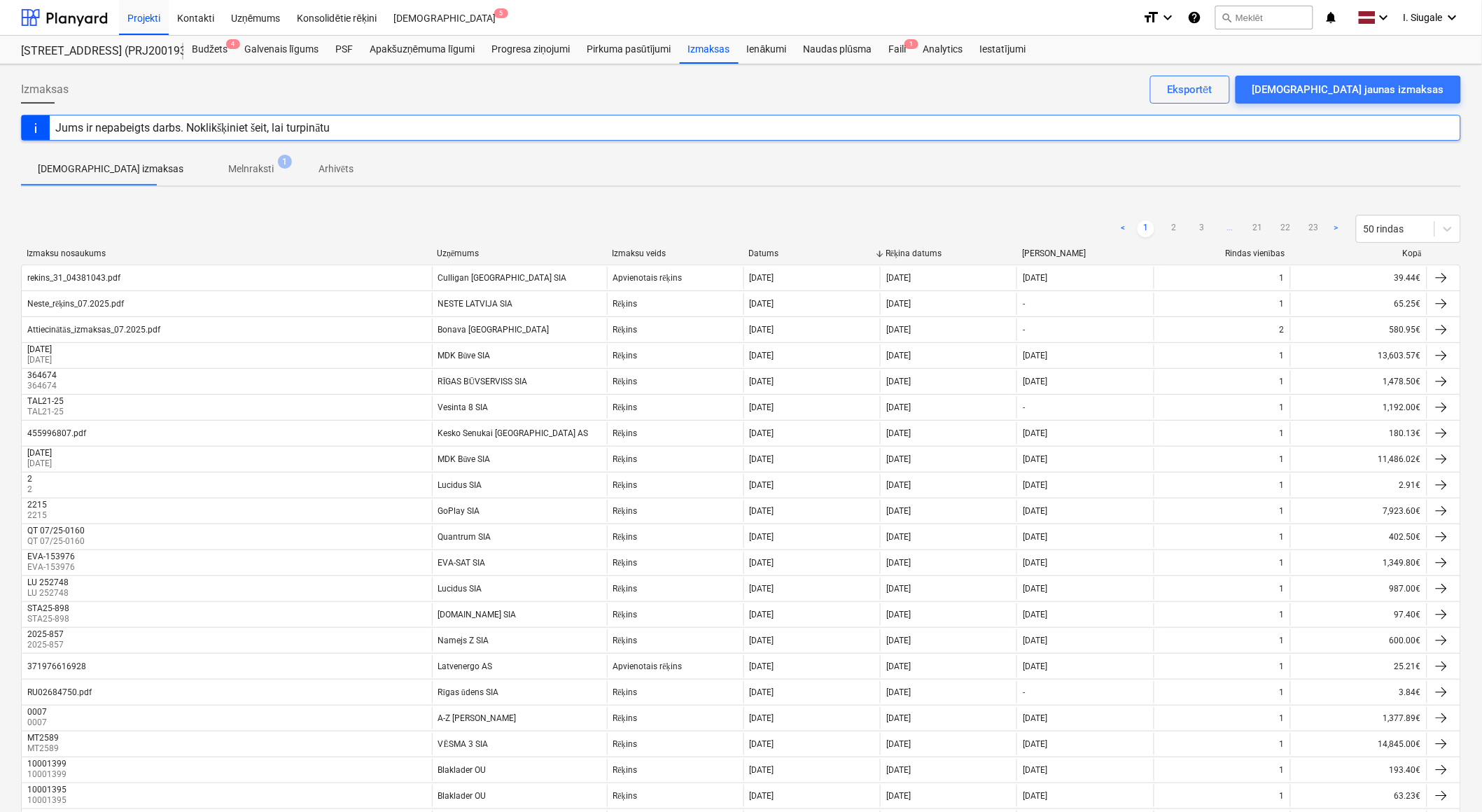
drag, startPoint x: 89, startPoint y: 15, endPoint x: 3, endPoint y: 22, distance: 86.3
click at [89, 15] on div at bounding box center [65, 17] width 87 height 35
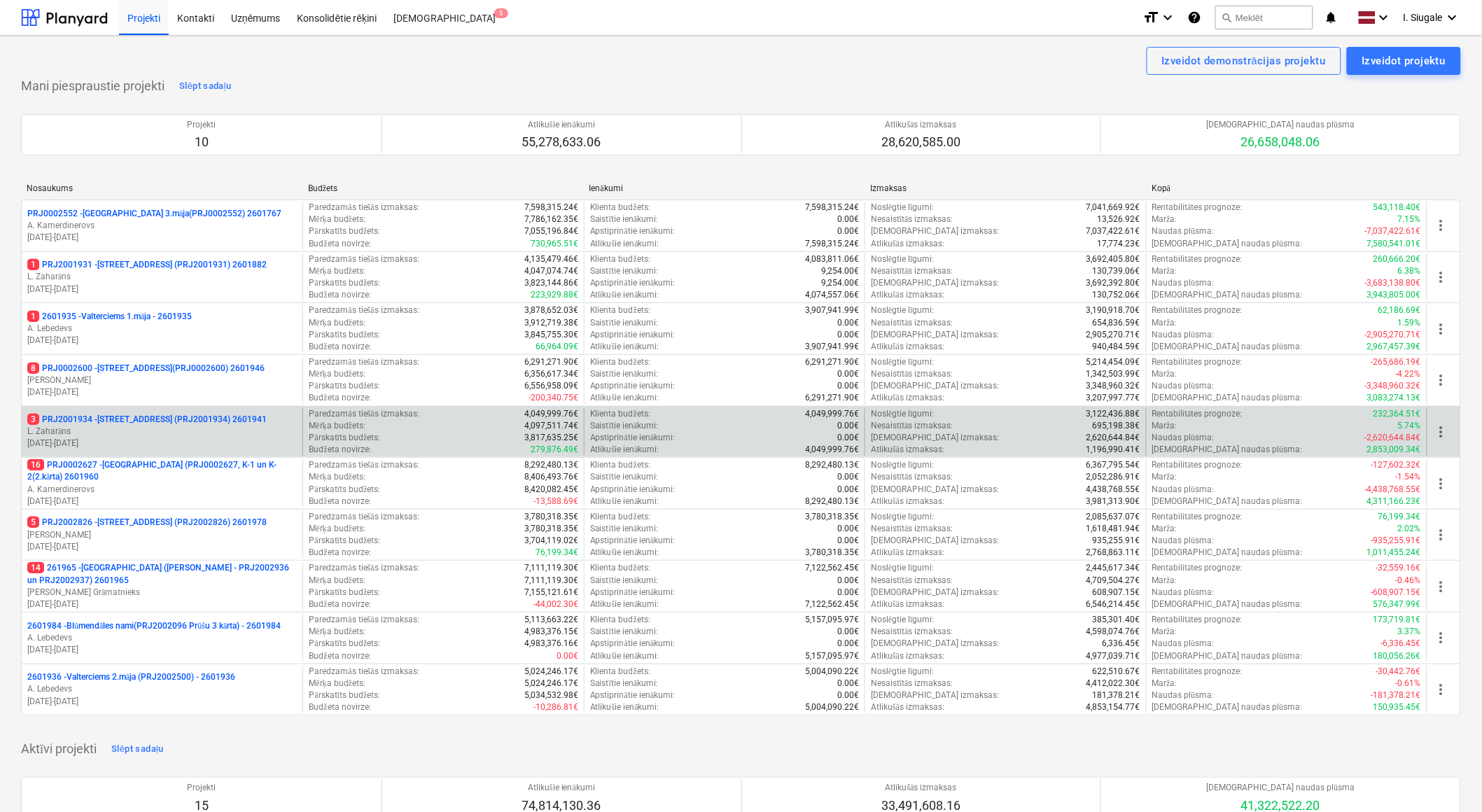
click at [161, 432] on p "L. Zaharāns" at bounding box center [161, 432] width 270 height 12
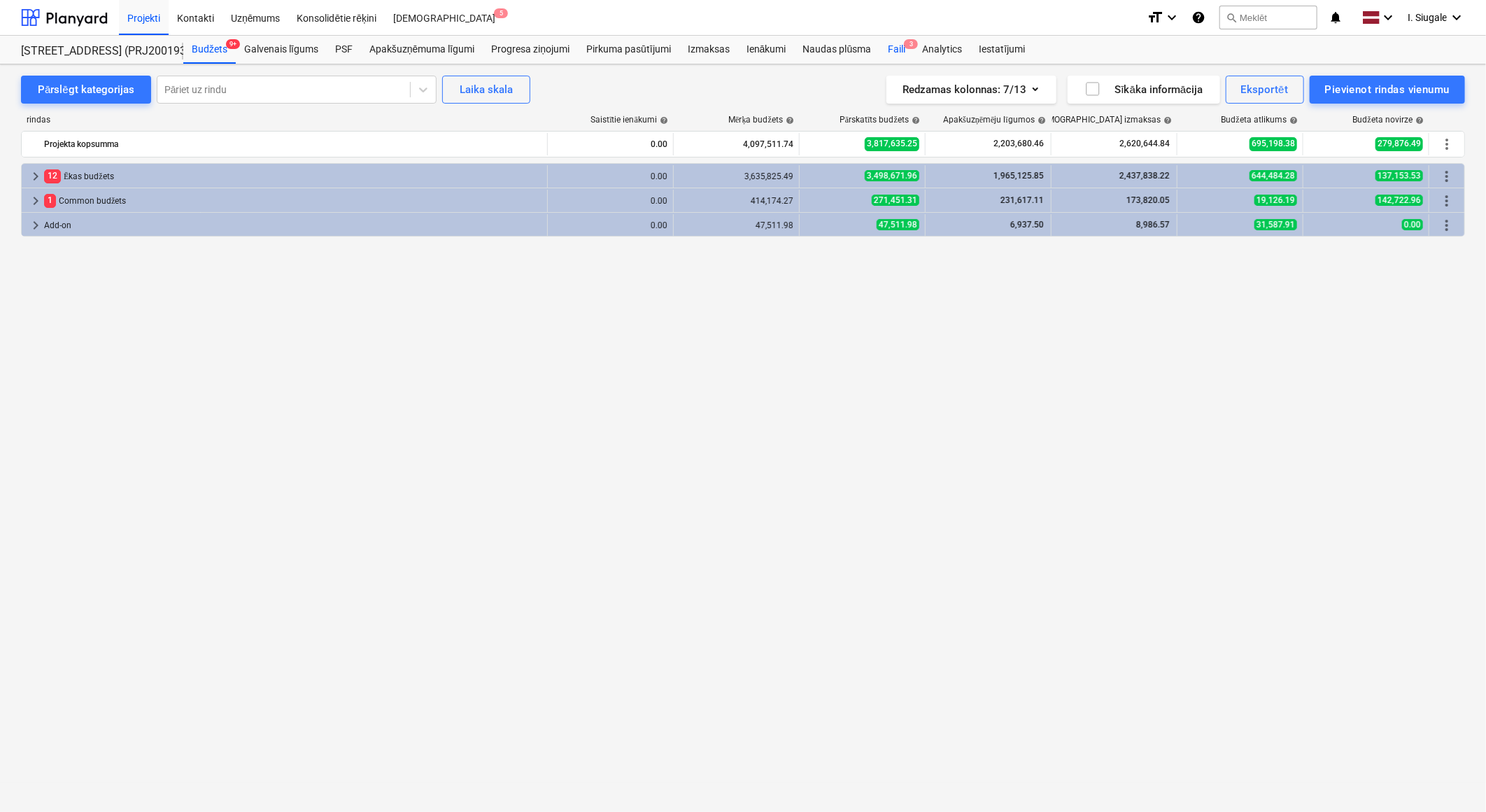
click at [899, 46] on div "Faili 3" at bounding box center [897, 50] width 35 height 28
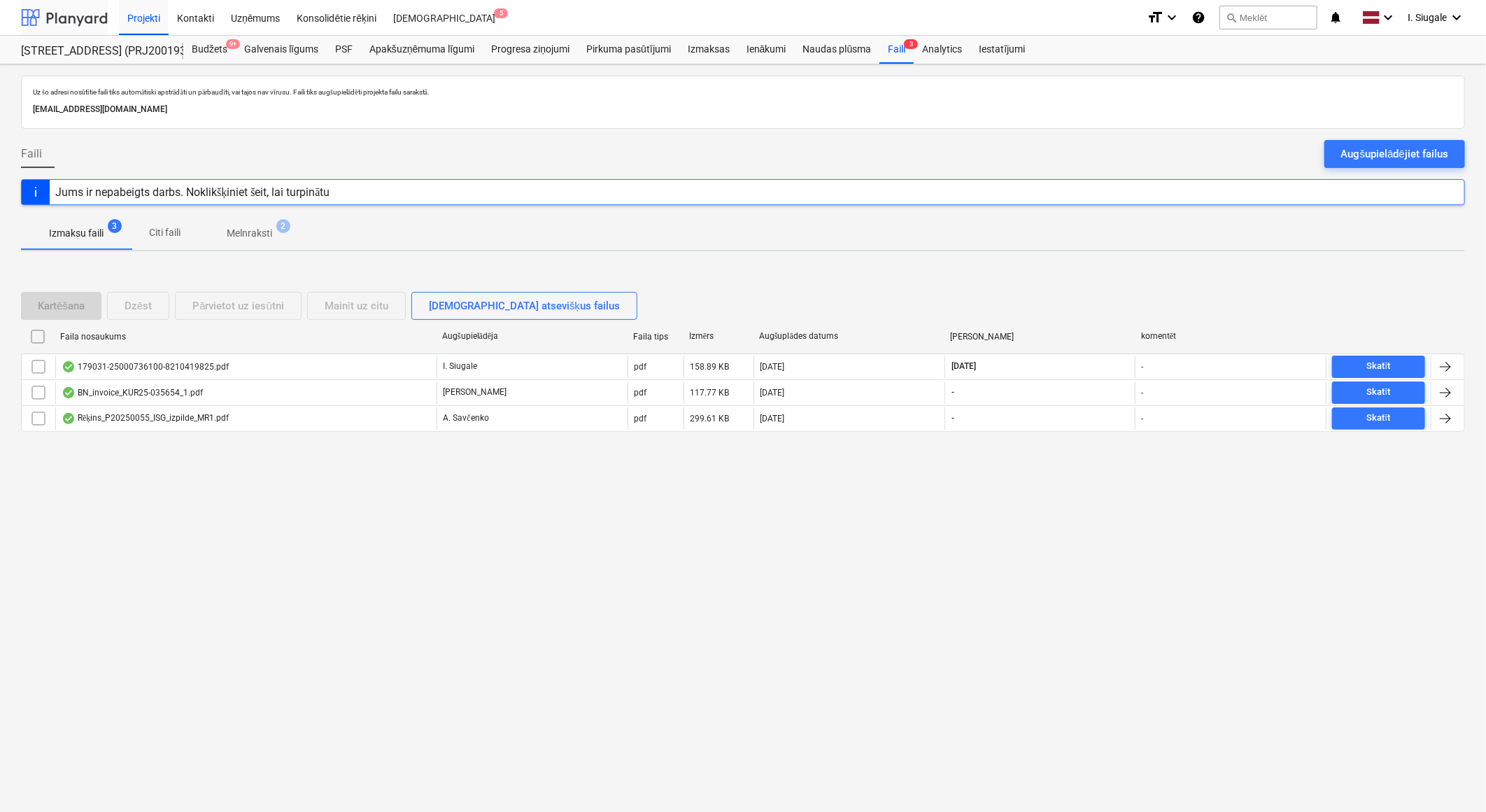
click at [89, 11] on div at bounding box center [65, 17] width 87 height 35
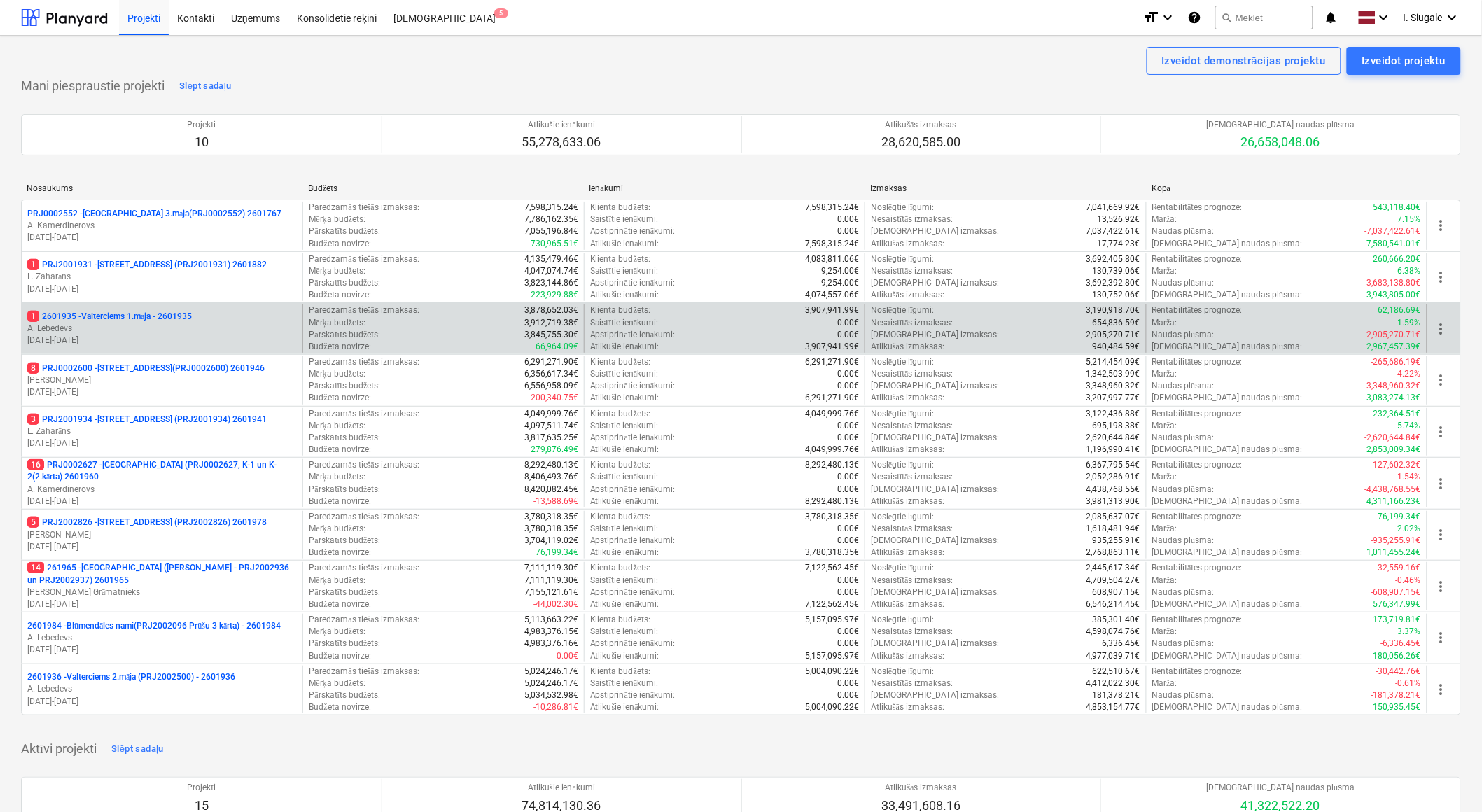
click at [185, 329] on p "A. Lebedevs" at bounding box center [161, 329] width 270 height 12
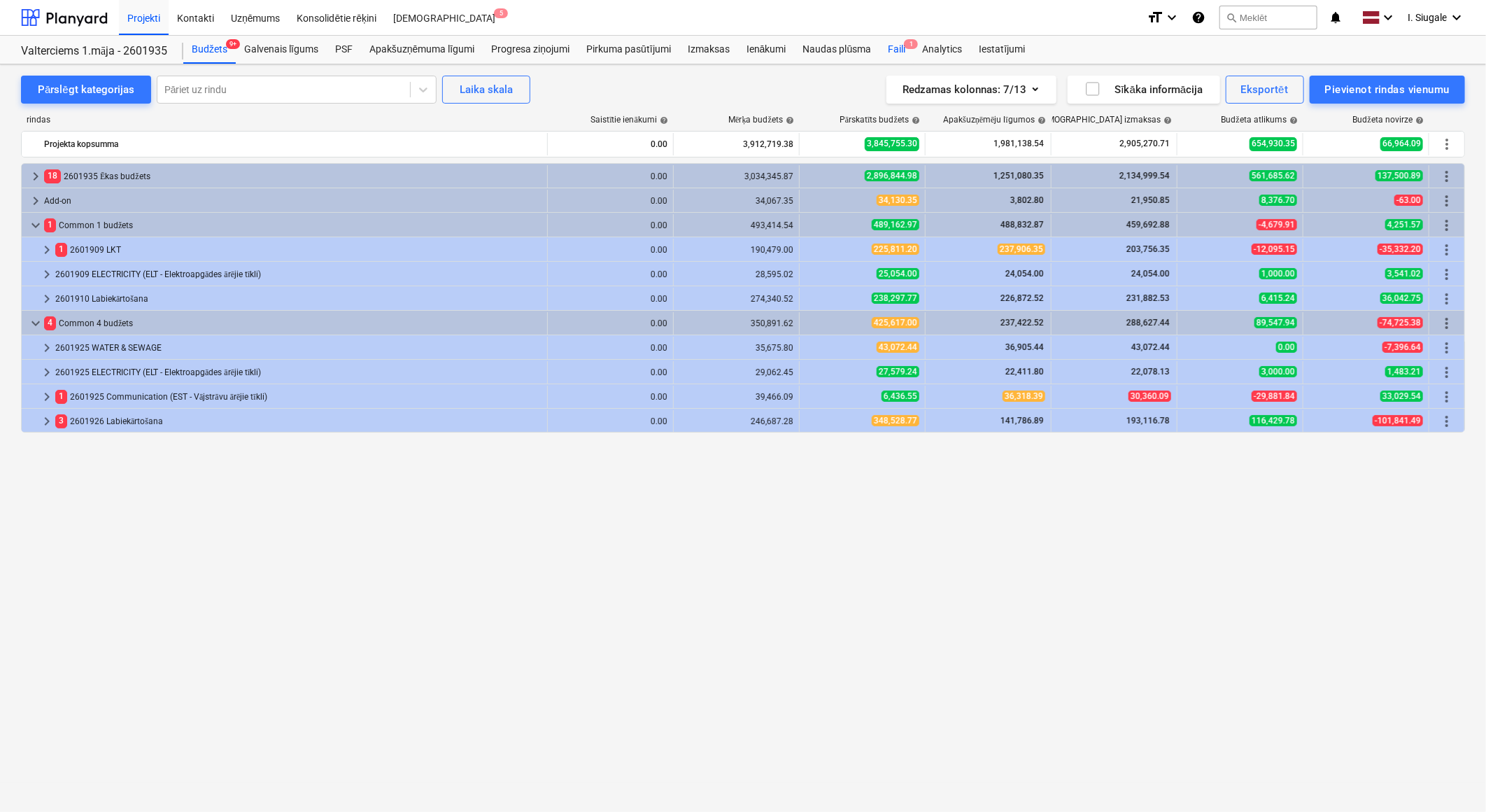
click at [899, 47] on div "Faili 1" at bounding box center [897, 50] width 35 height 28
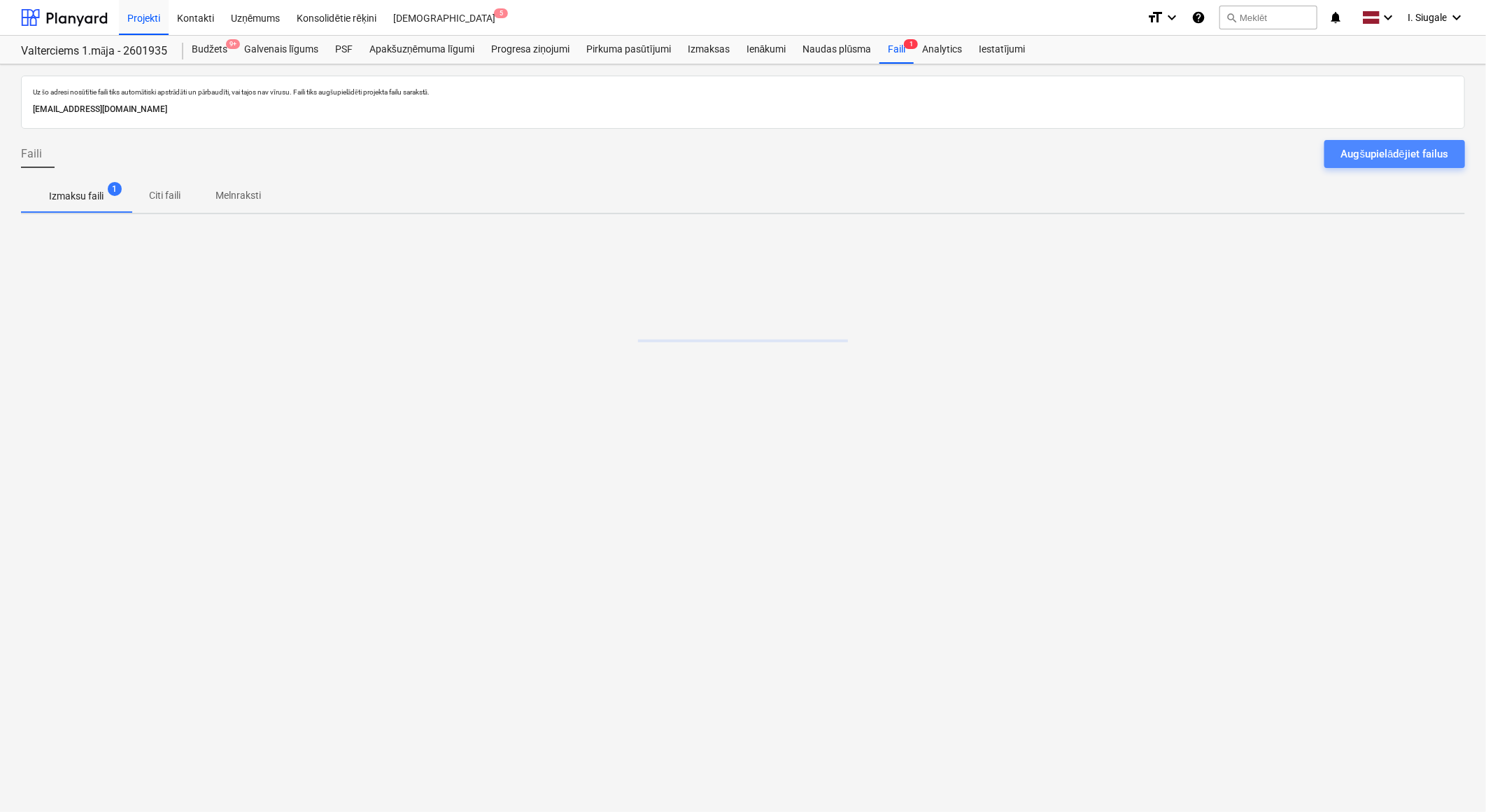
click at [1366, 149] on div "Augšupielādējiet failus" at bounding box center [1394, 154] width 107 height 18
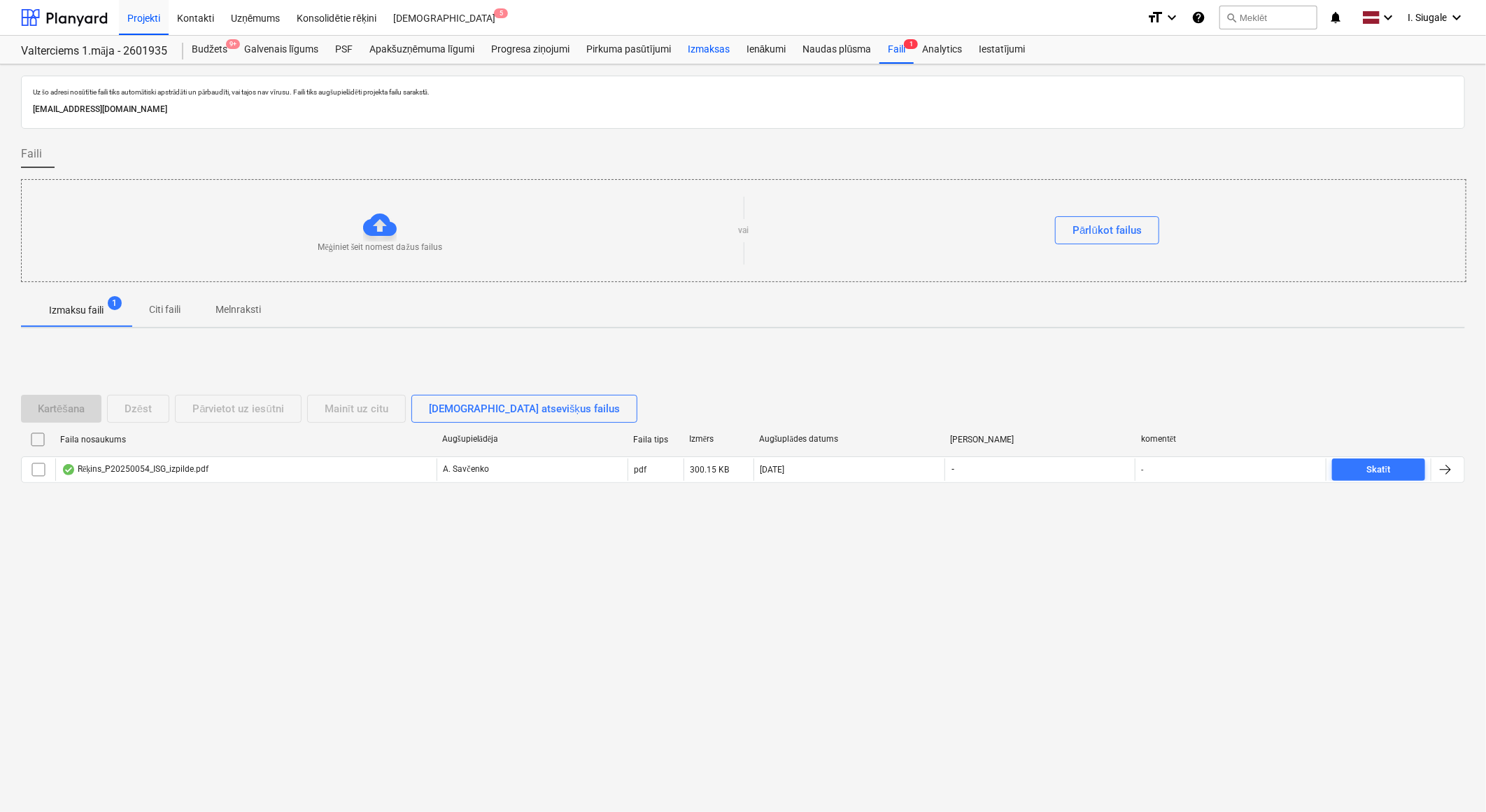
click at [711, 47] on div "Izmaksas" at bounding box center [708, 50] width 59 height 28
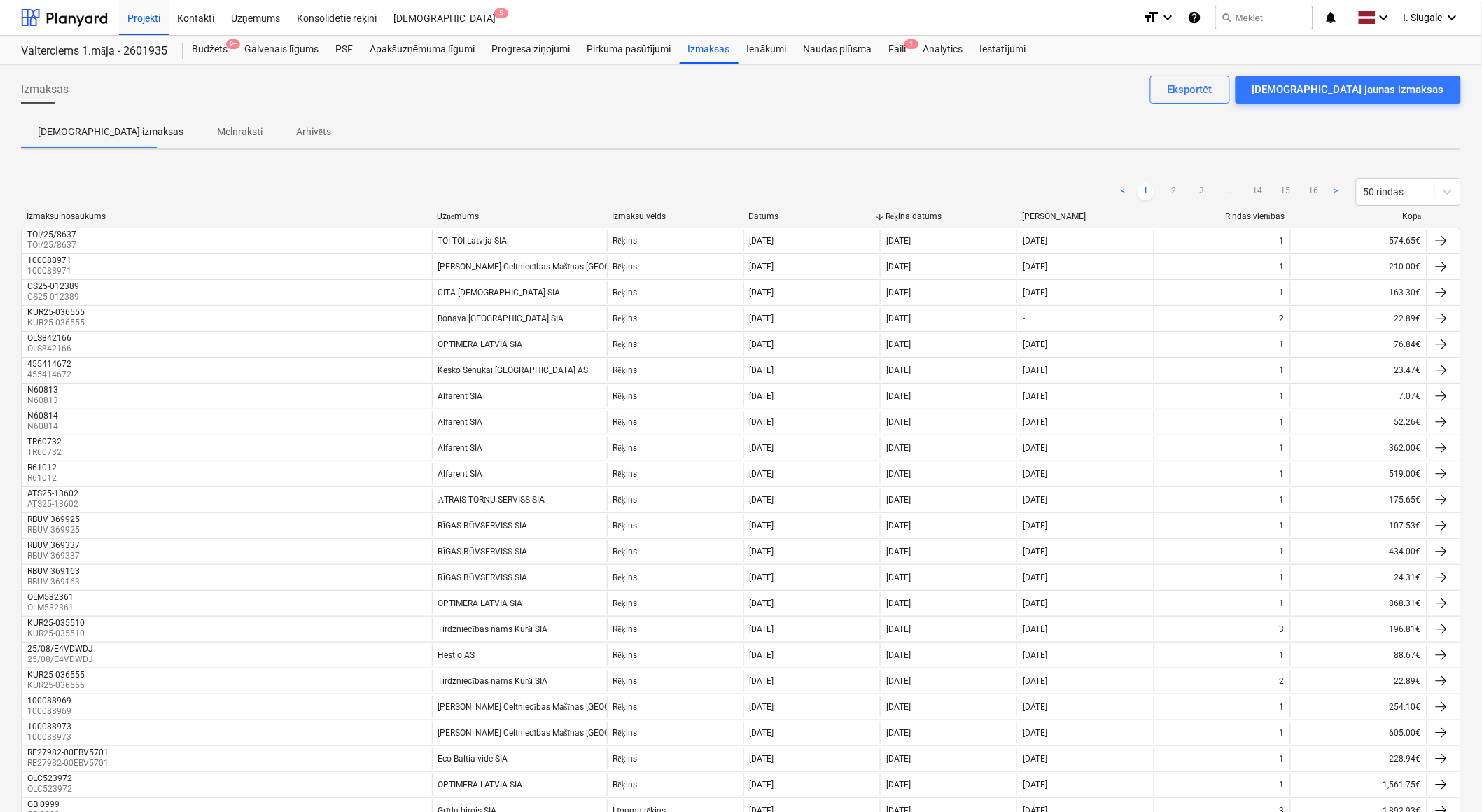
click at [1413, 214] on div "Kopā" at bounding box center [1359, 217] width 125 height 11
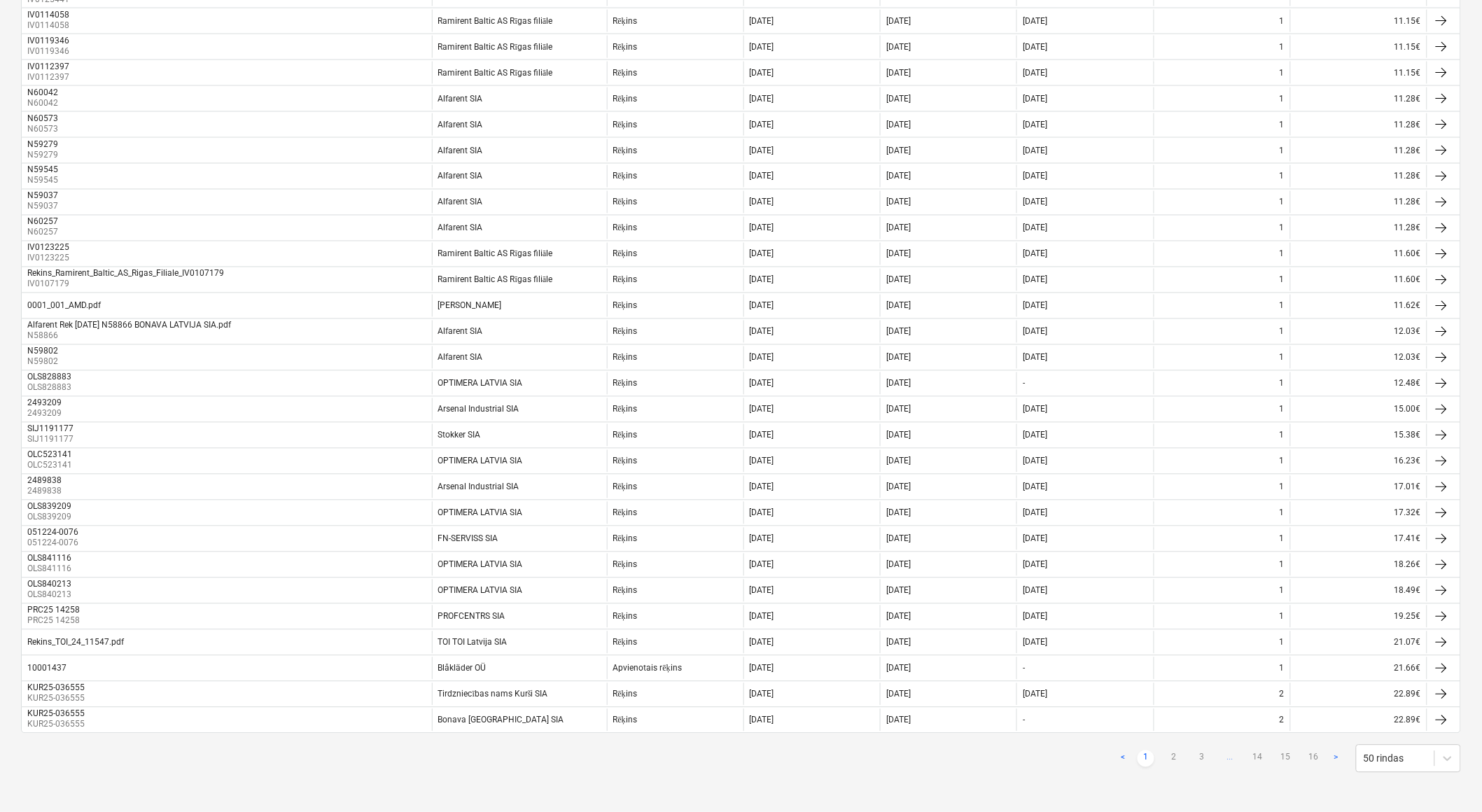
scroll to position [792, 0]
click at [1170, 757] on link "2" at bounding box center [1173, 759] width 17 height 17
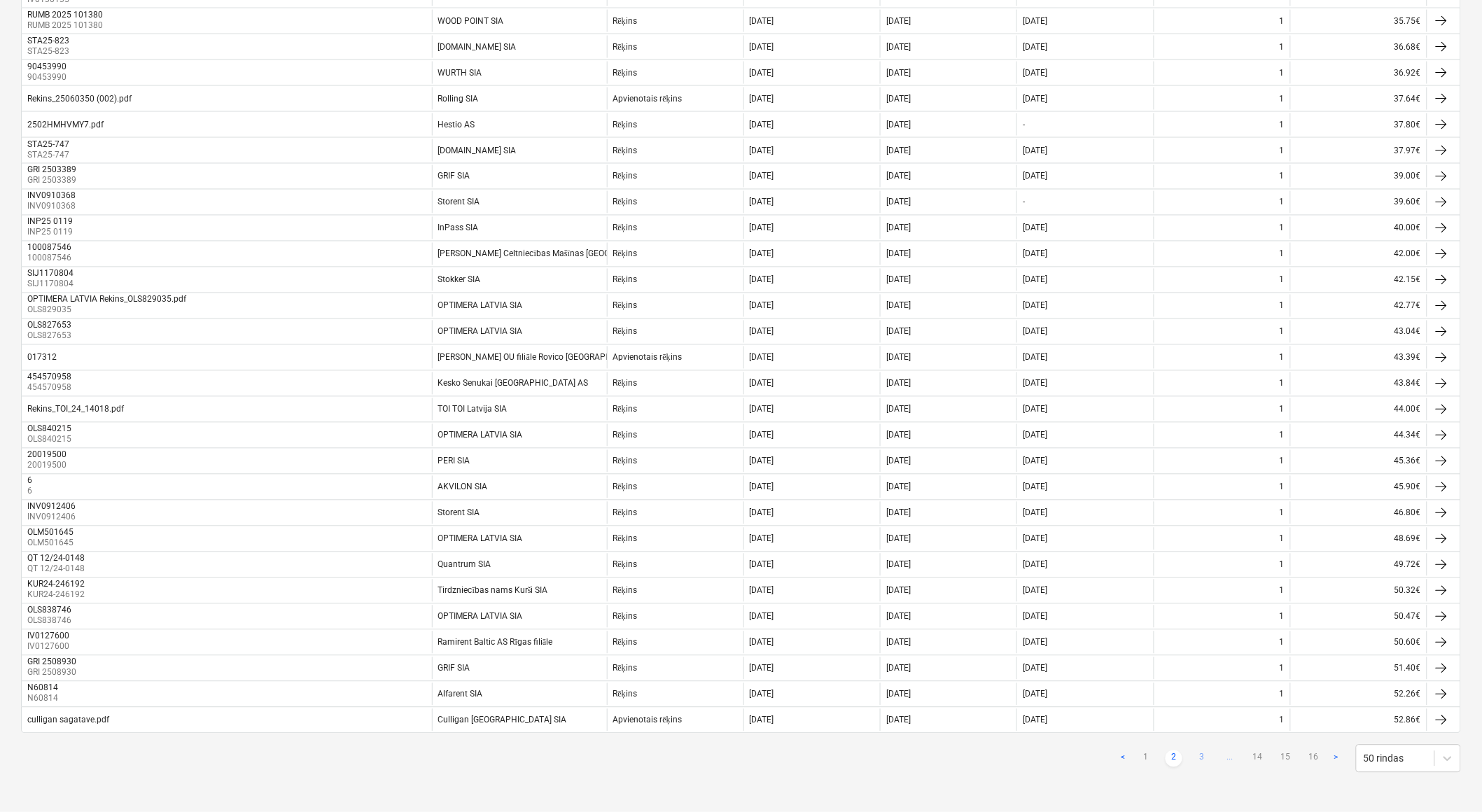
click at [1204, 753] on link "3" at bounding box center [1202, 759] width 17 height 17
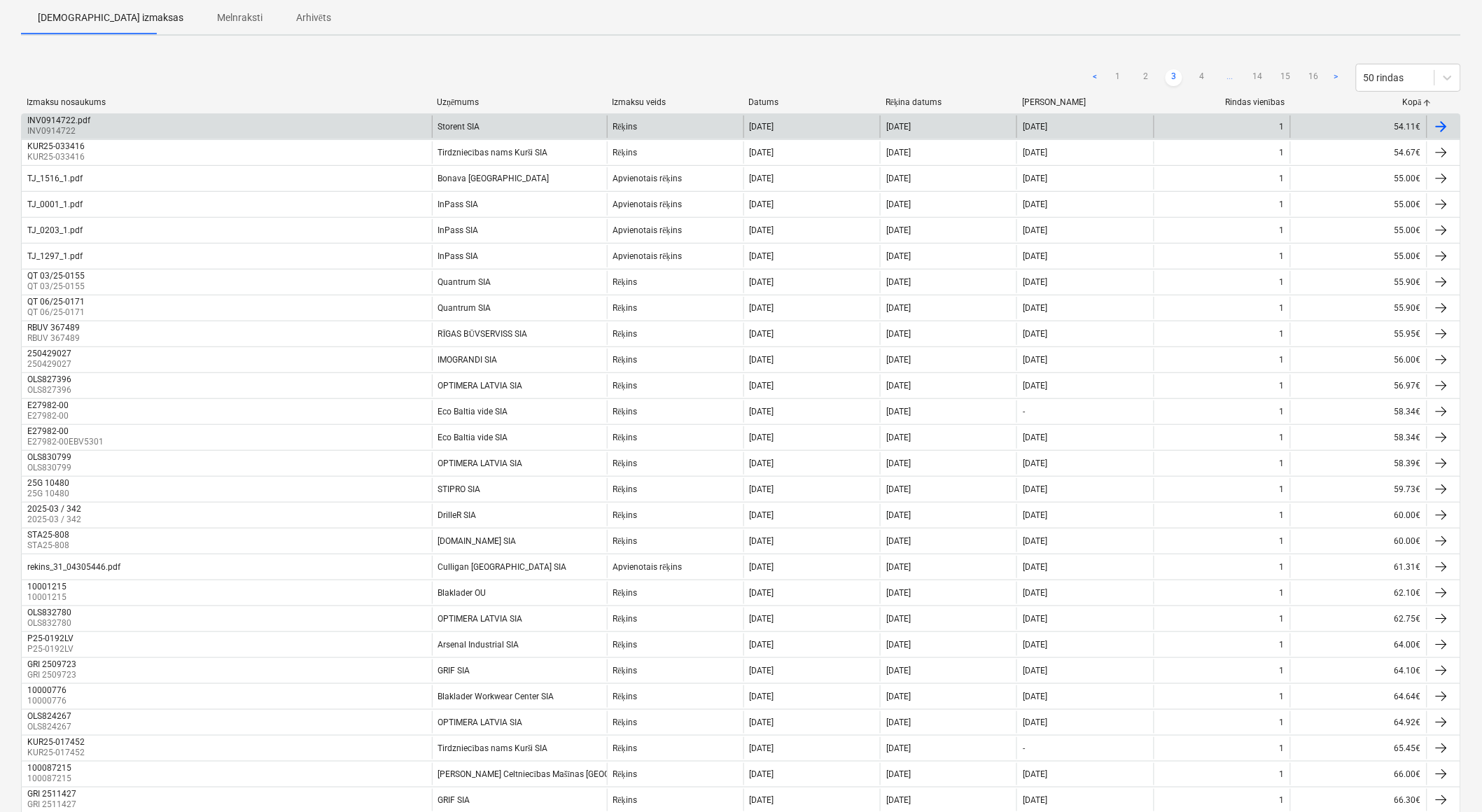
scroll to position [0, 0]
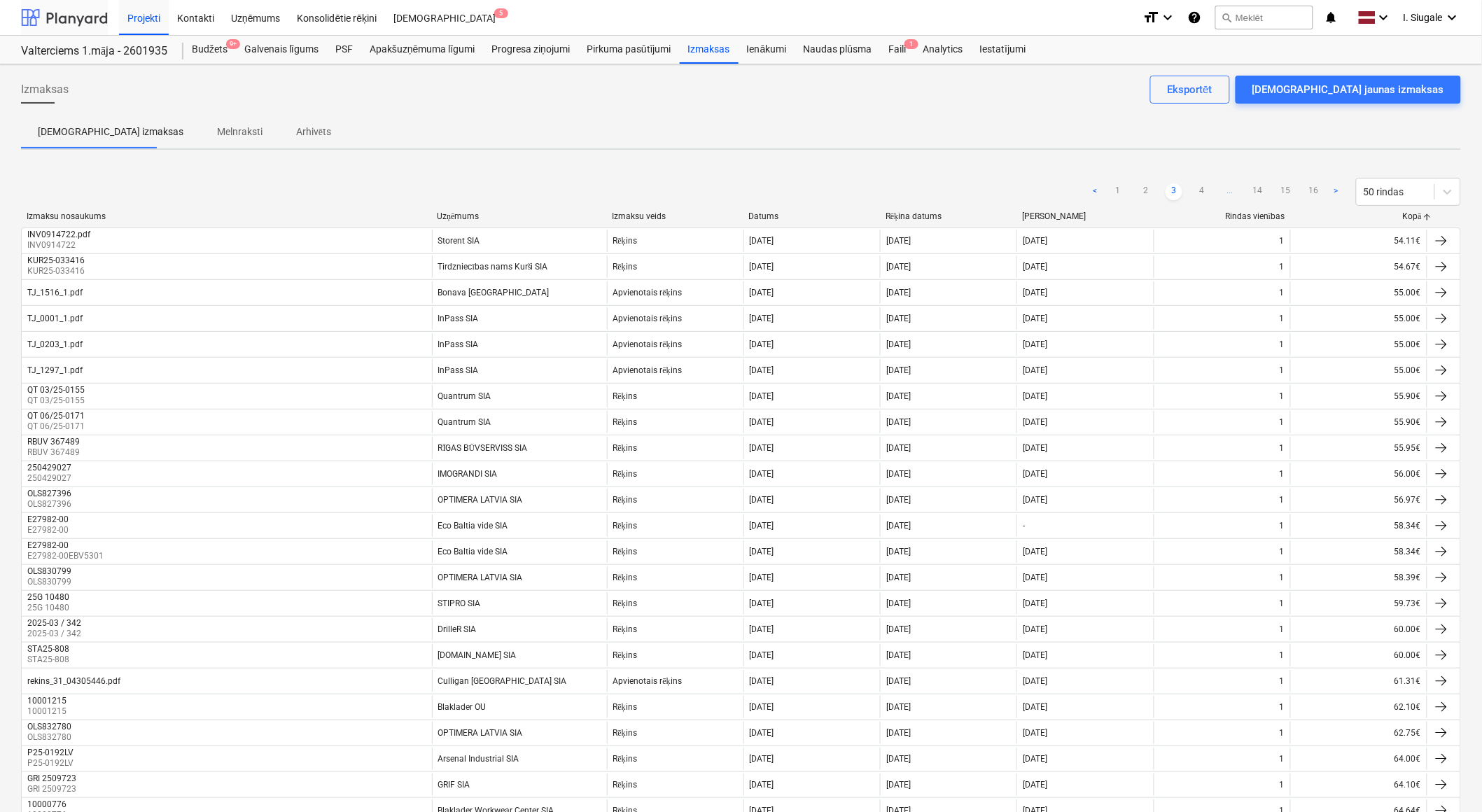
click at [64, 16] on div at bounding box center [65, 17] width 87 height 35
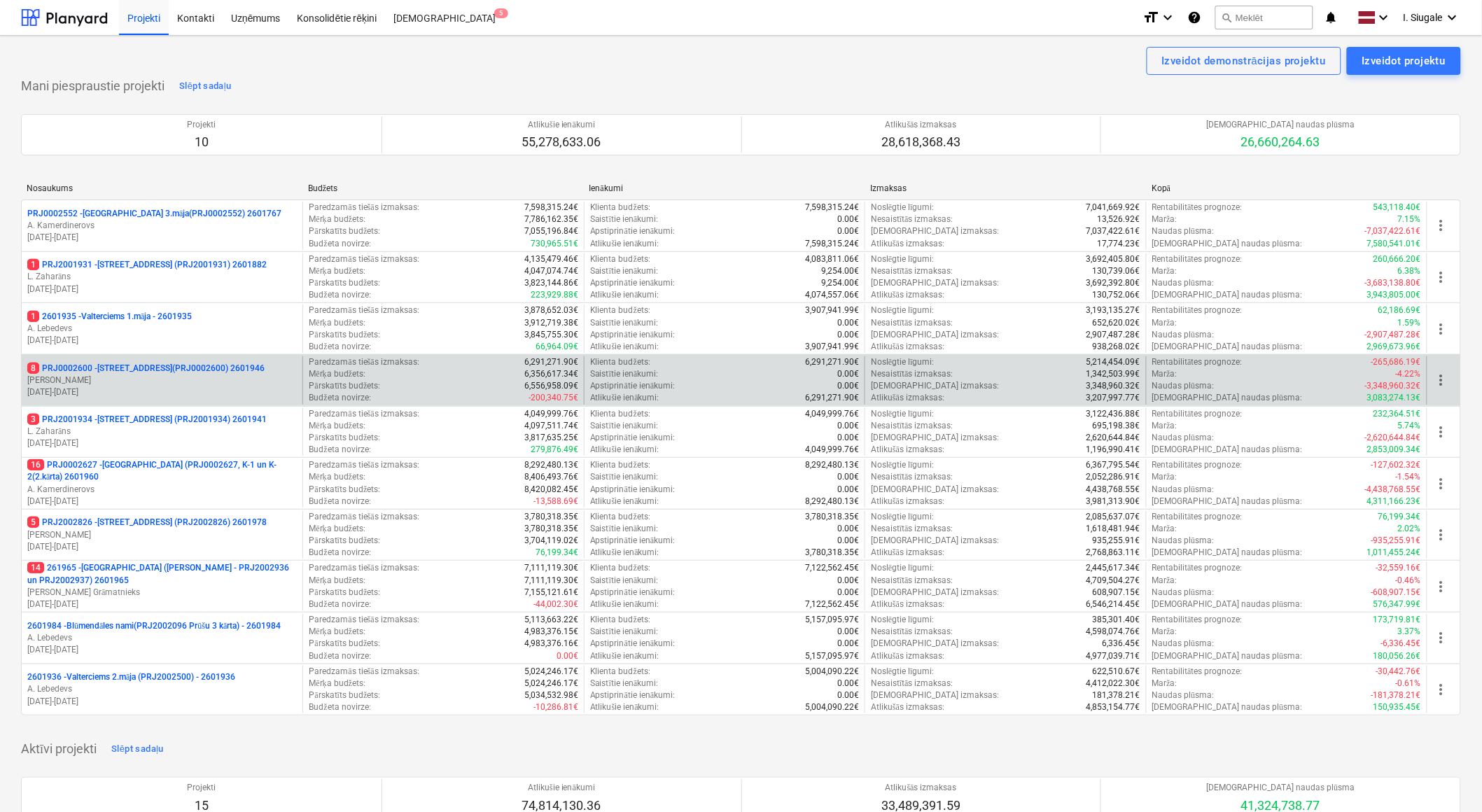
click at [154, 377] on p "[PERSON_NAME]" at bounding box center [161, 380] width 270 height 12
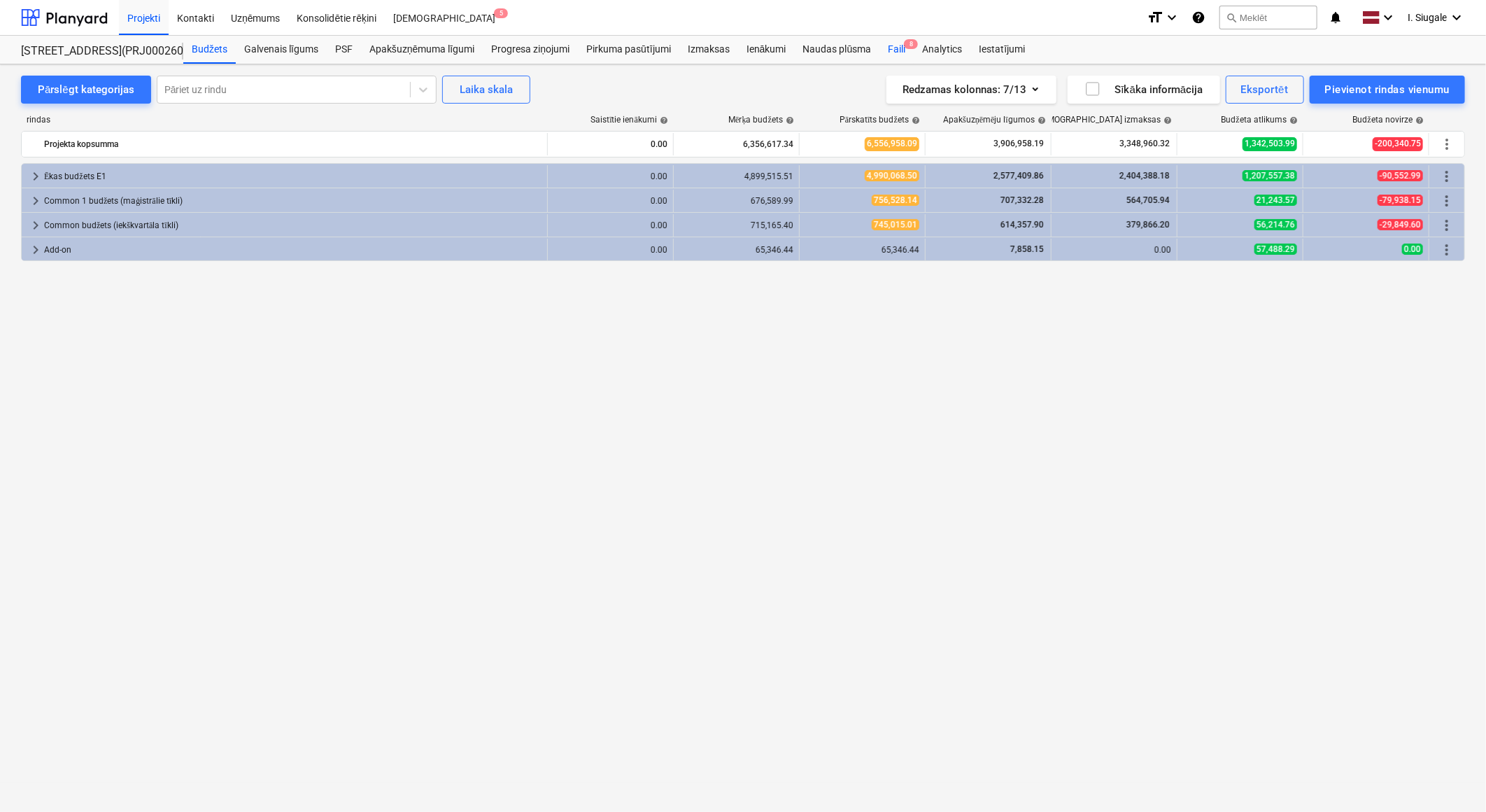
click at [896, 44] on div "Faili 8" at bounding box center [897, 50] width 35 height 28
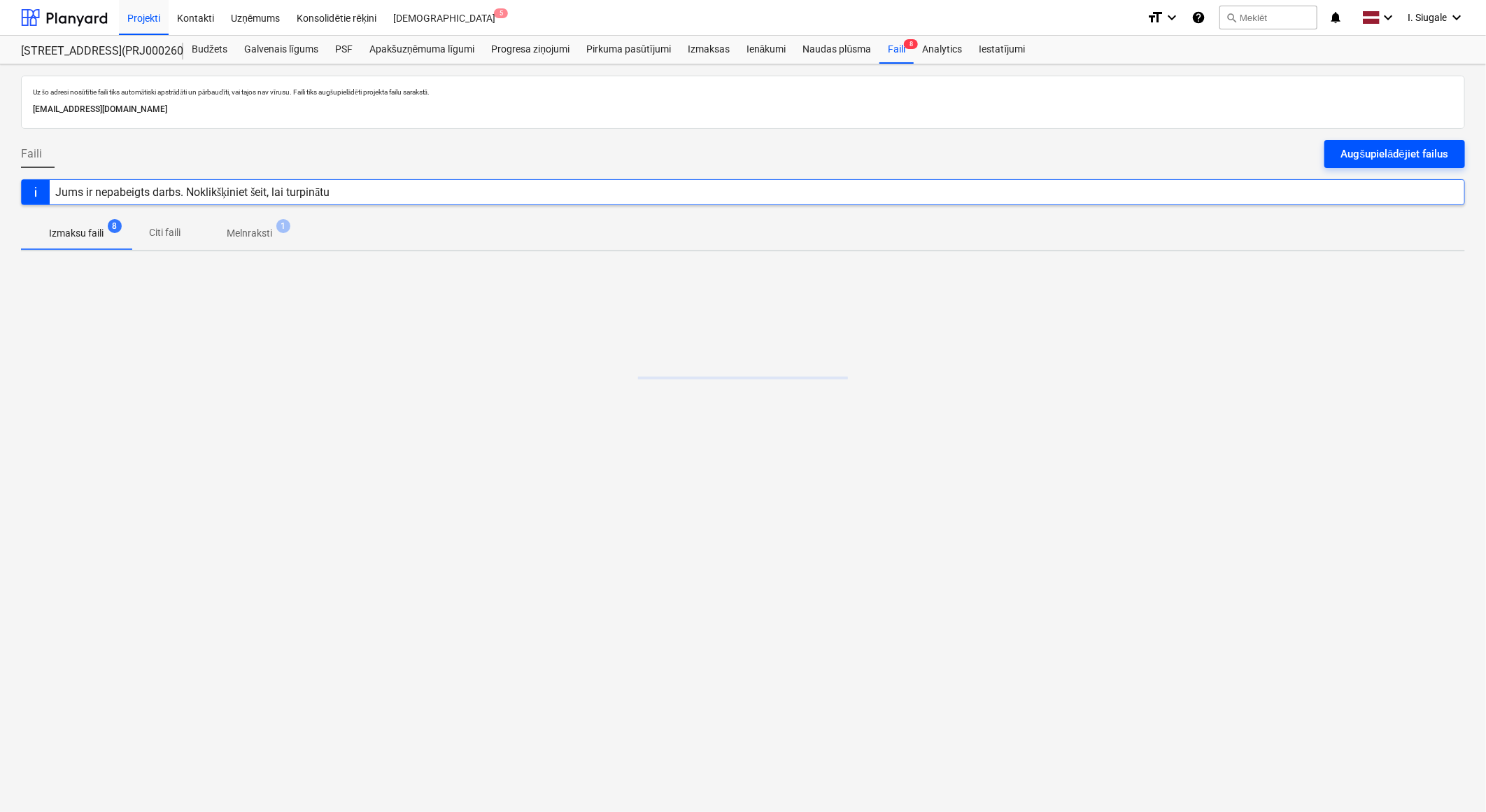
click at [1352, 149] on div "Augšupielādējiet failus" at bounding box center [1394, 154] width 107 height 18
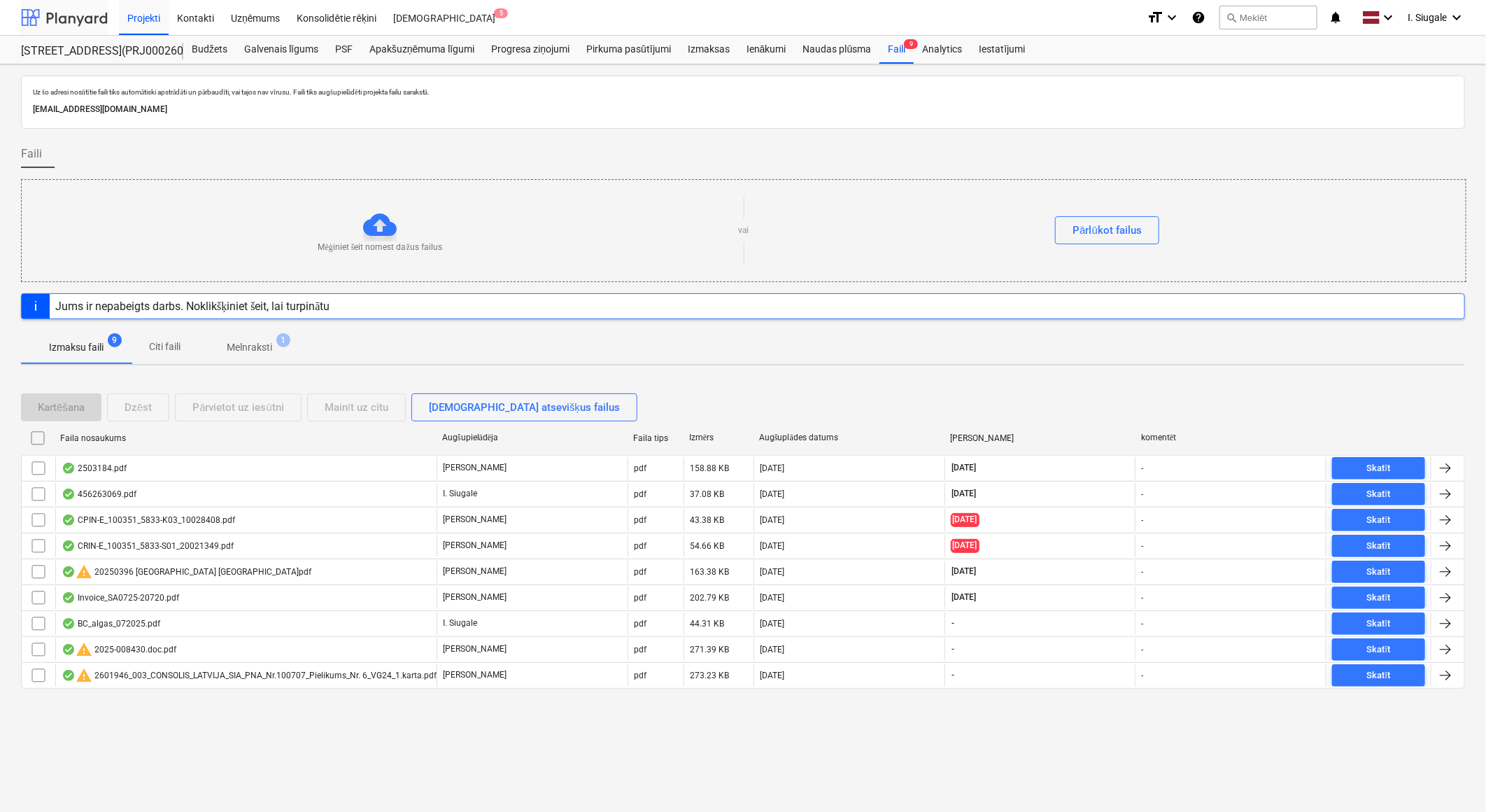
click at [58, 16] on div at bounding box center [65, 17] width 87 height 35
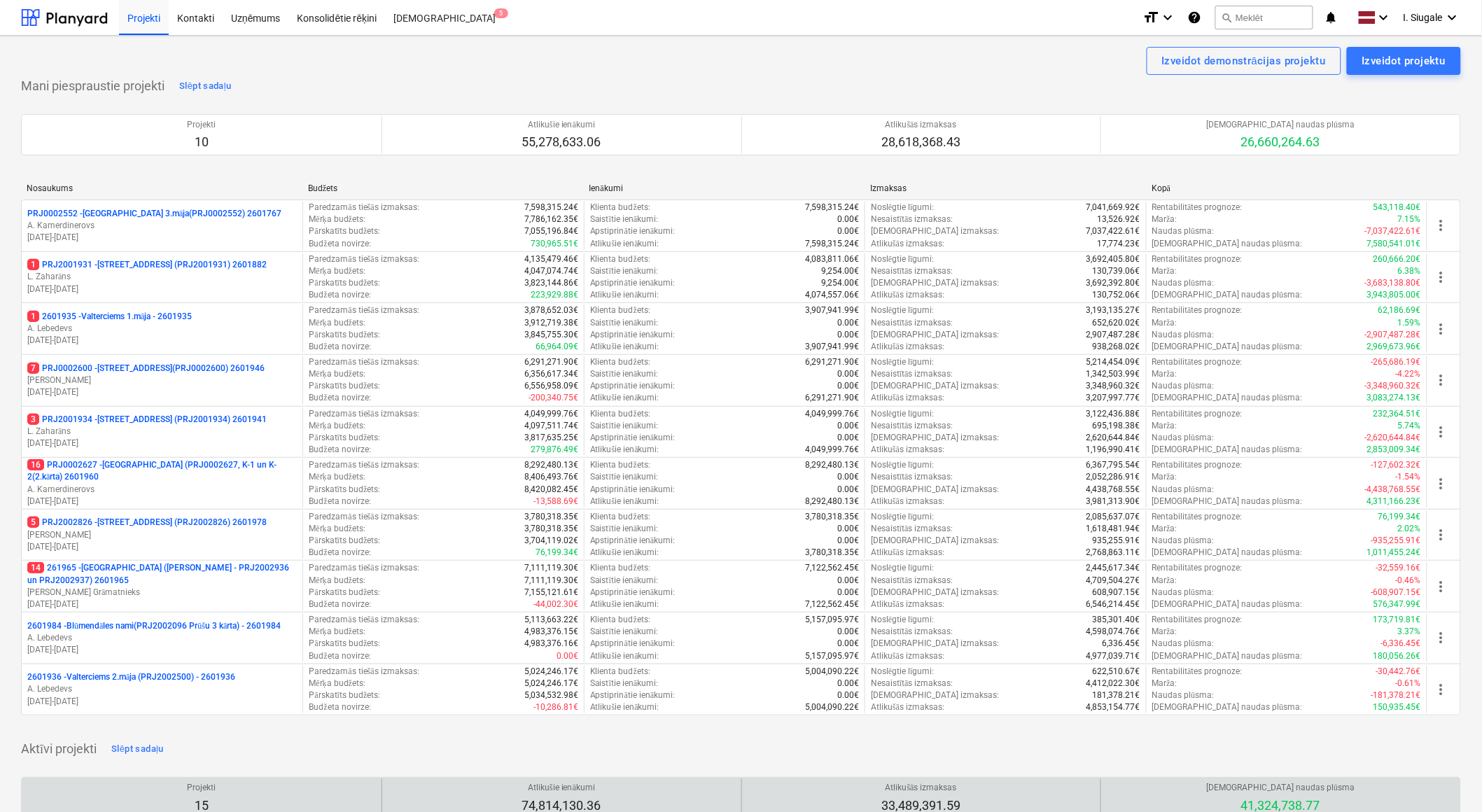
drag, startPoint x: 149, startPoint y: 477, endPoint x: 156, endPoint y: 477, distance: 7.0
click at [149, 477] on p "16 PRJ0002627 - [GEOGRAPHIC_DATA] (PRJ0002627, K-1 un K-2(2.kārta) 2601960" at bounding box center [161, 471] width 270 height 24
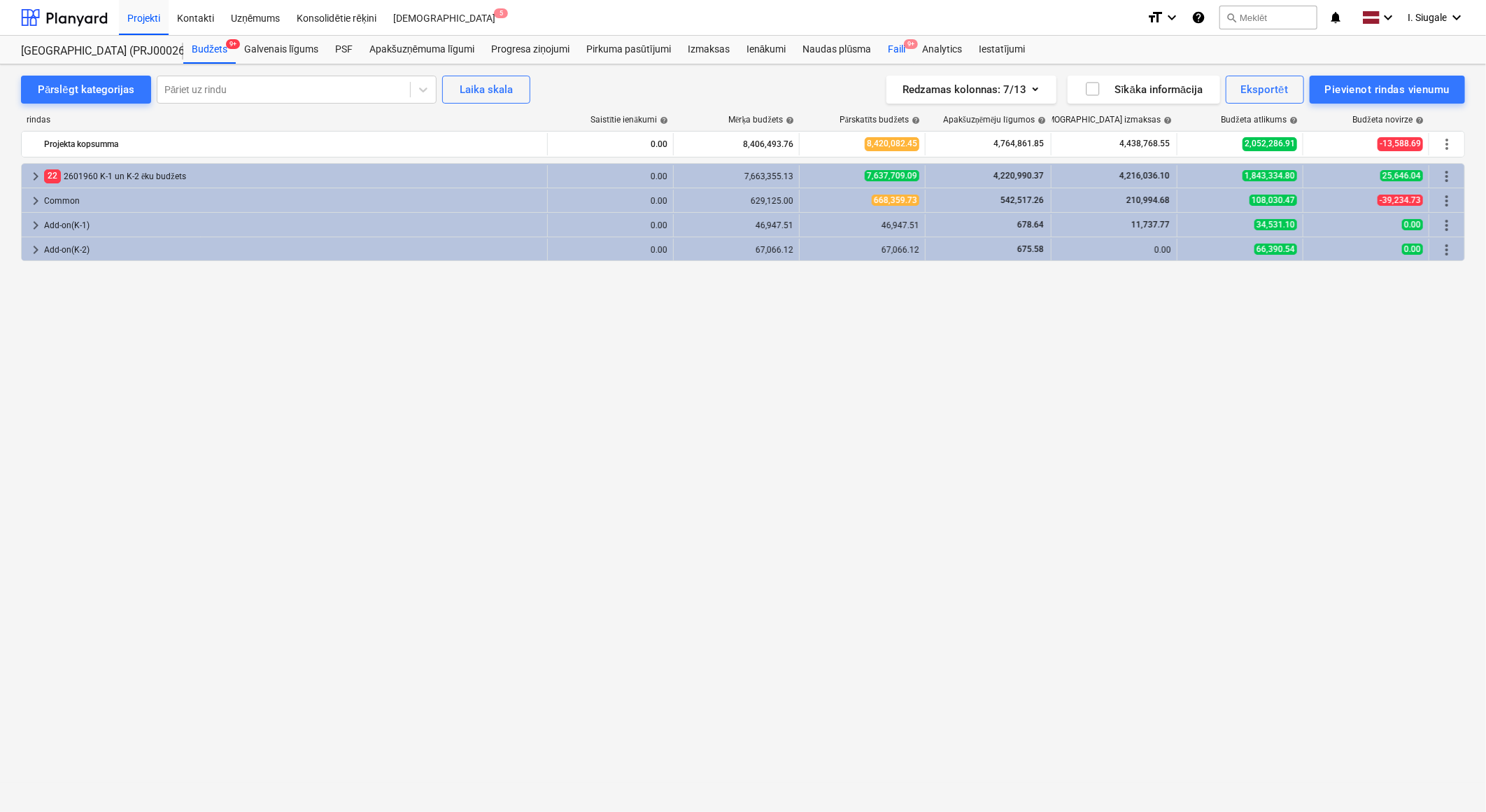
click at [904, 44] on div "Faili 9+" at bounding box center [897, 50] width 35 height 28
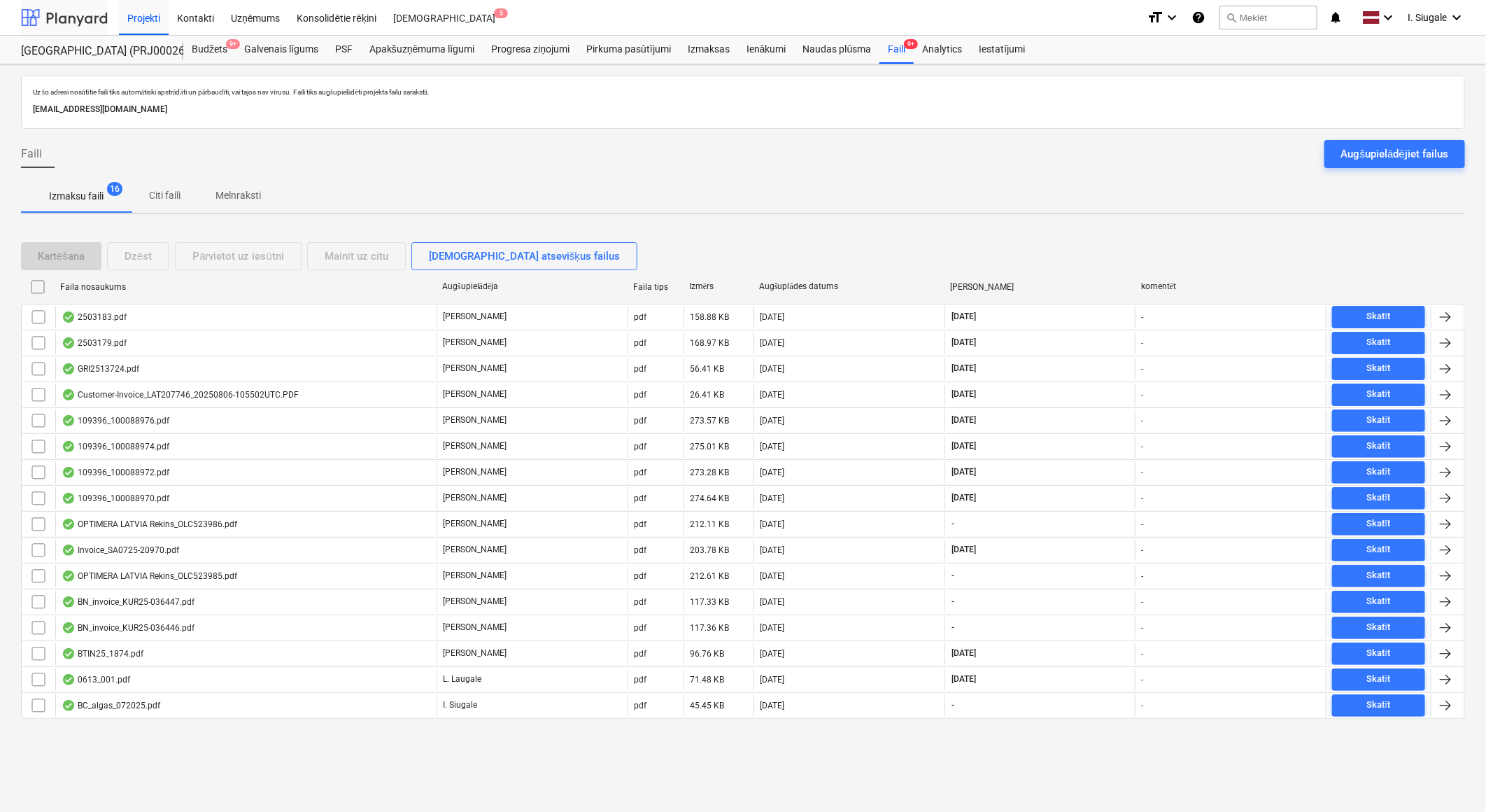
click at [70, 16] on div at bounding box center [65, 17] width 87 height 35
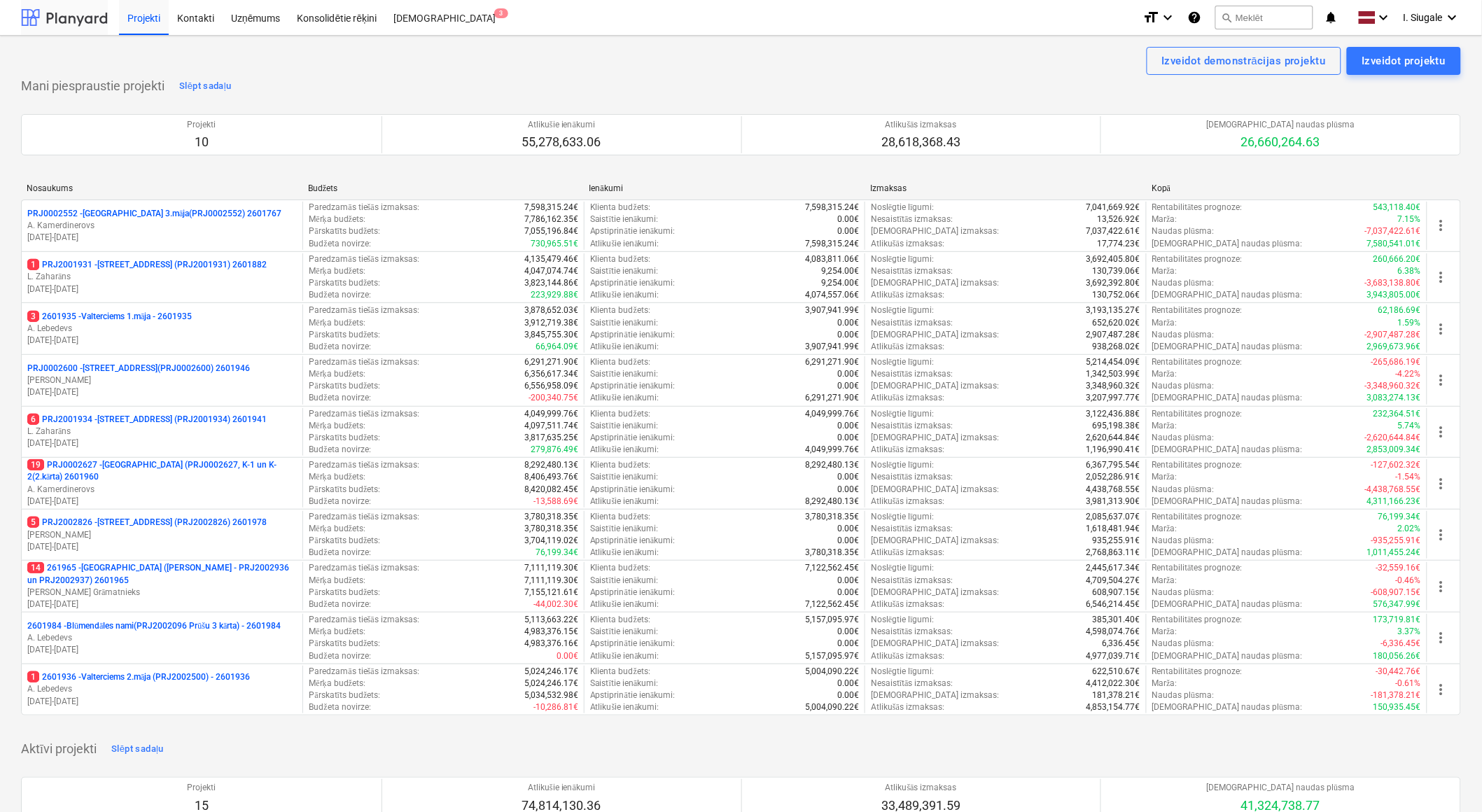
click at [56, 16] on div at bounding box center [65, 17] width 87 height 35
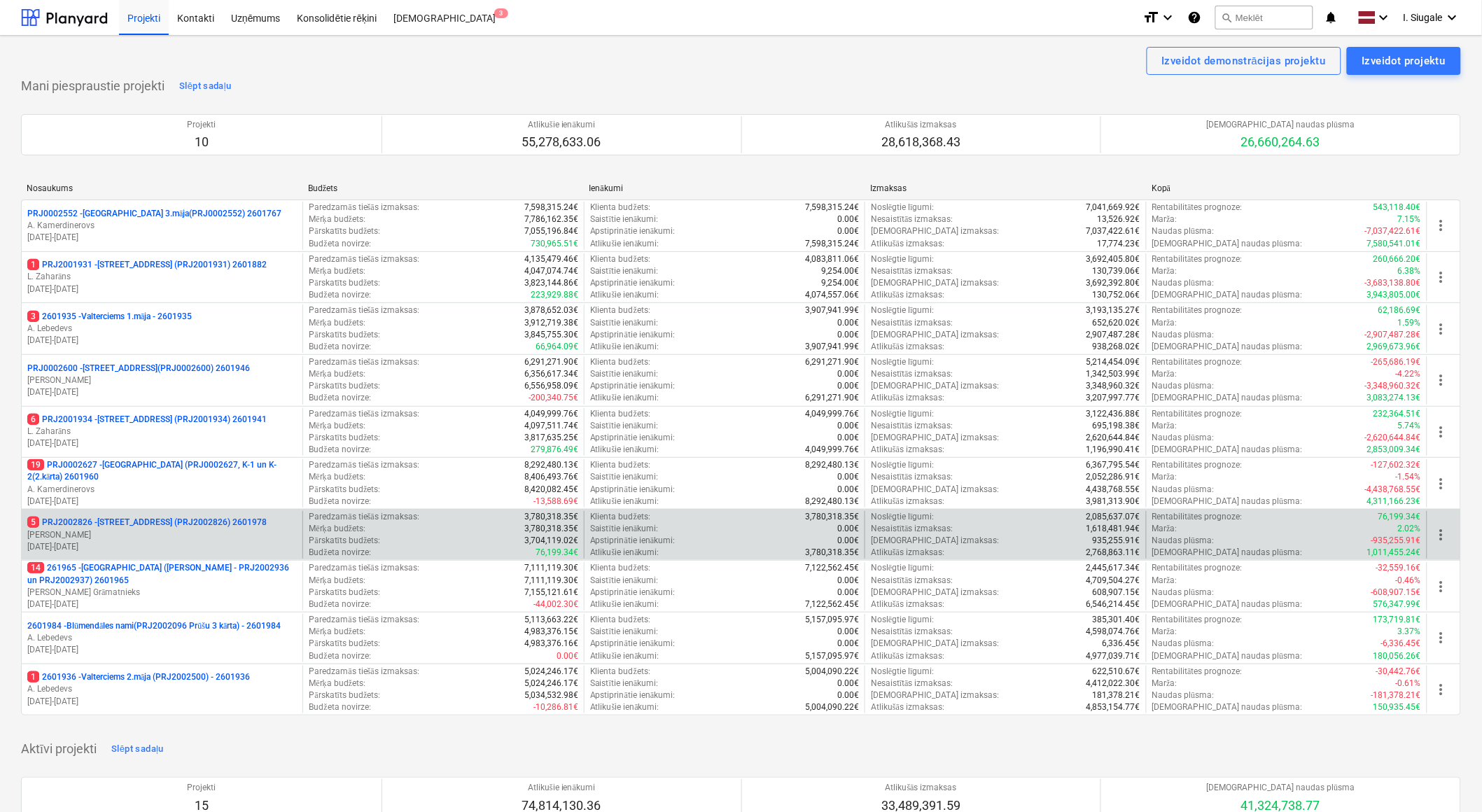
click at [134, 541] on p "[DATE] - [DATE]" at bounding box center [161, 547] width 270 height 12
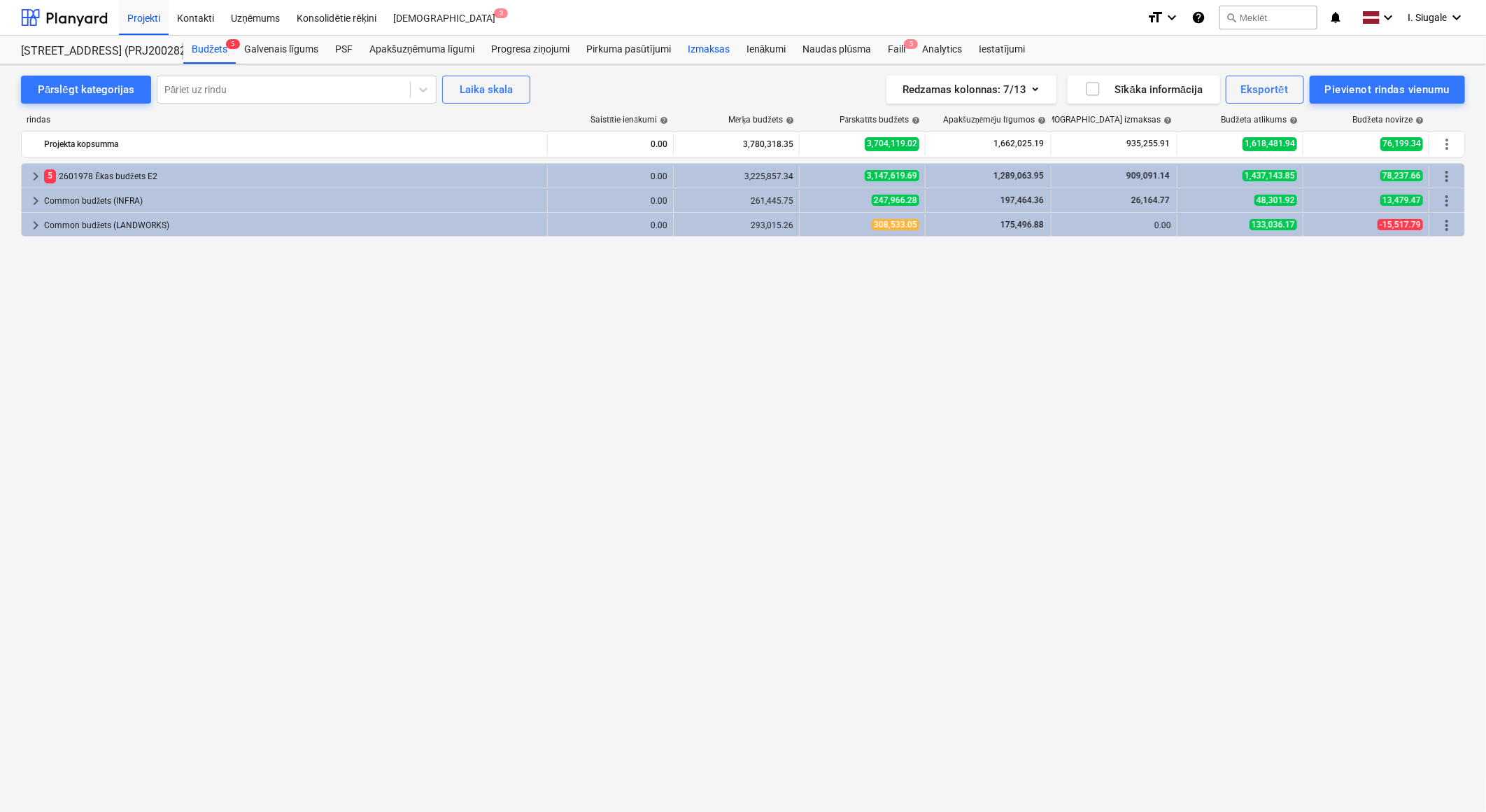
click at [705, 44] on div "Izmaksas" at bounding box center [708, 50] width 59 height 28
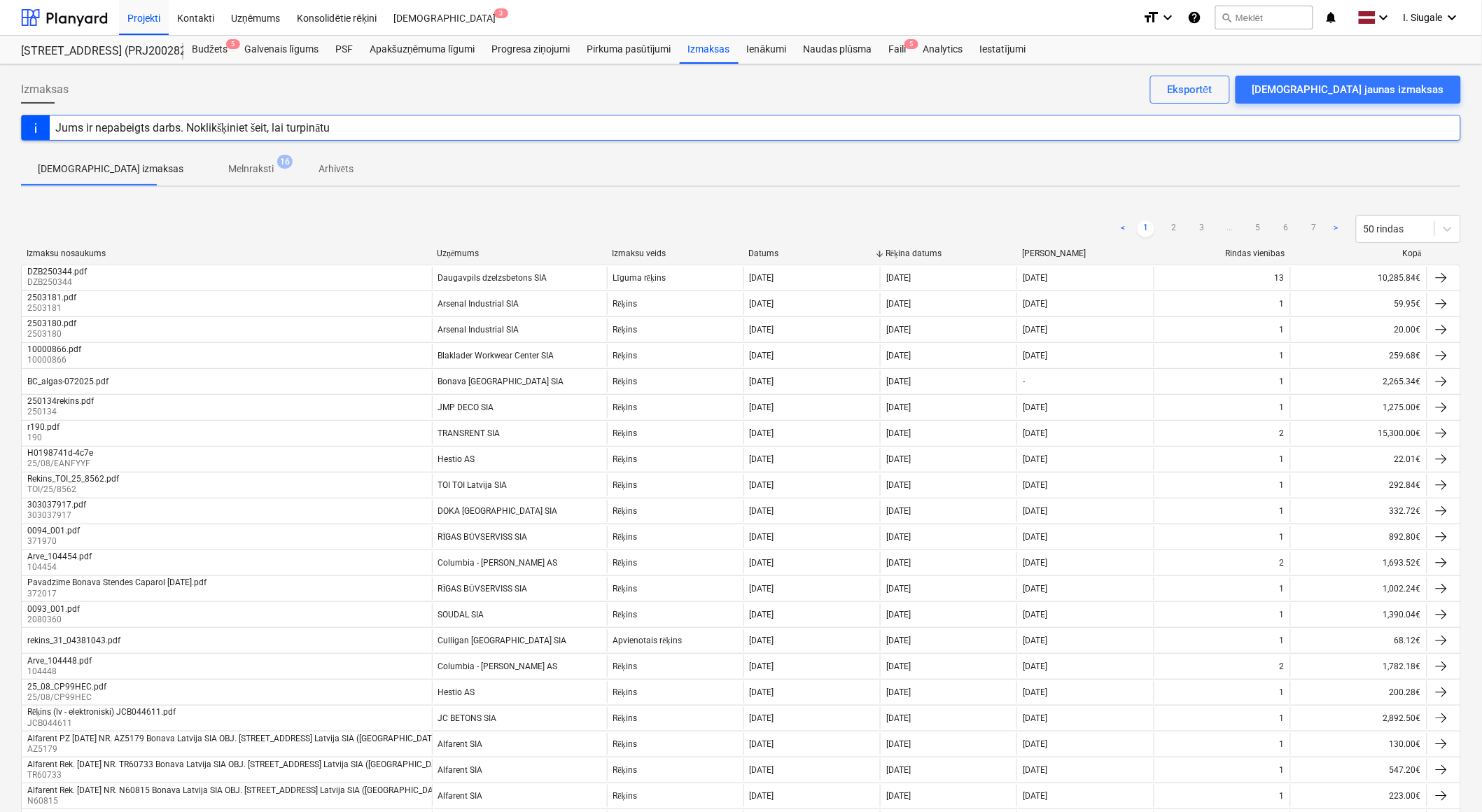
click at [462, 253] on div "Uzņēmums" at bounding box center [519, 254] width 164 height 11
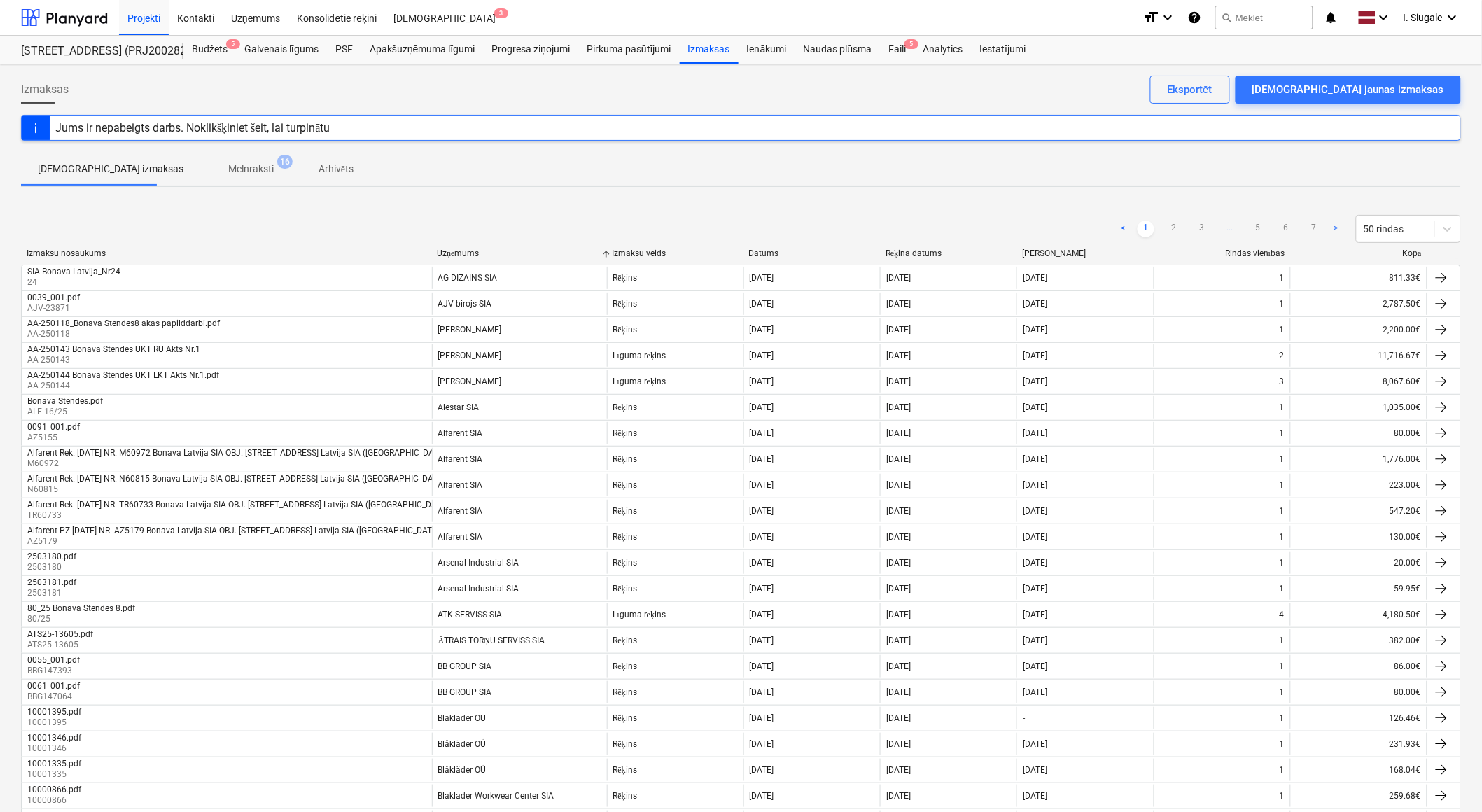
click at [1411, 254] on div "Kopā" at bounding box center [1359, 254] width 125 height 11
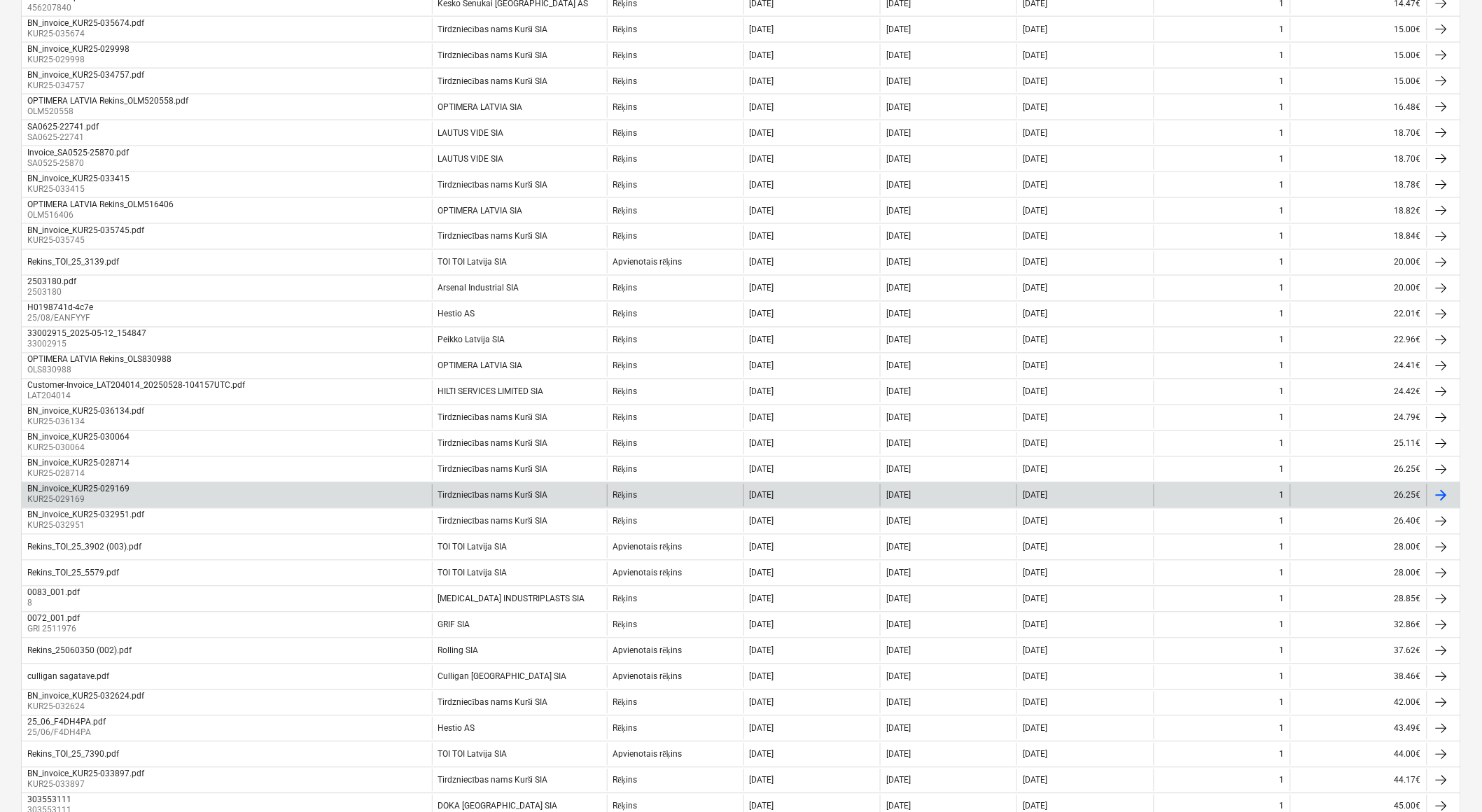
scroll to position [829, 0]
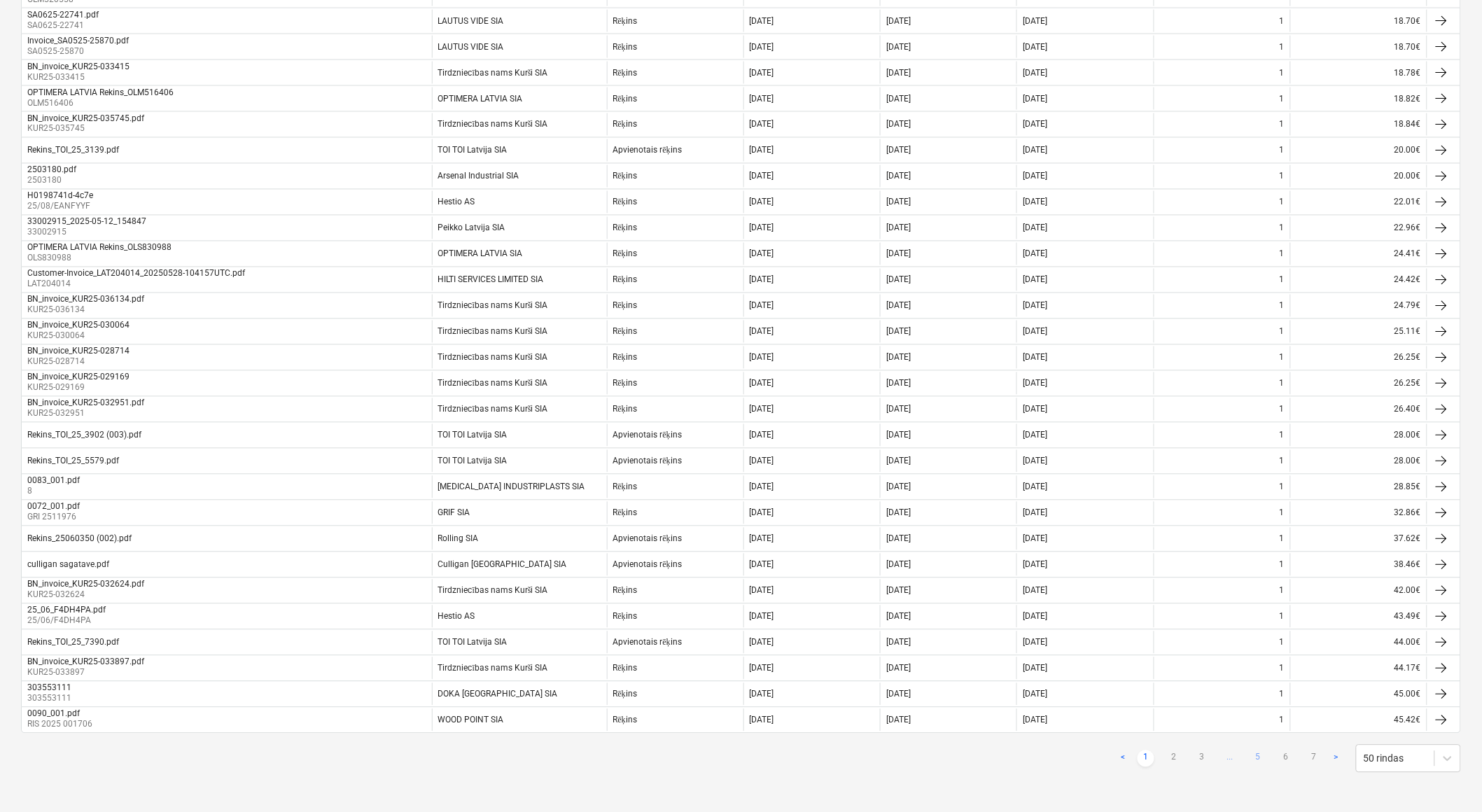
click at [1255, 758] on link "5" at bounding box center [1258, 759] width 17 height 17
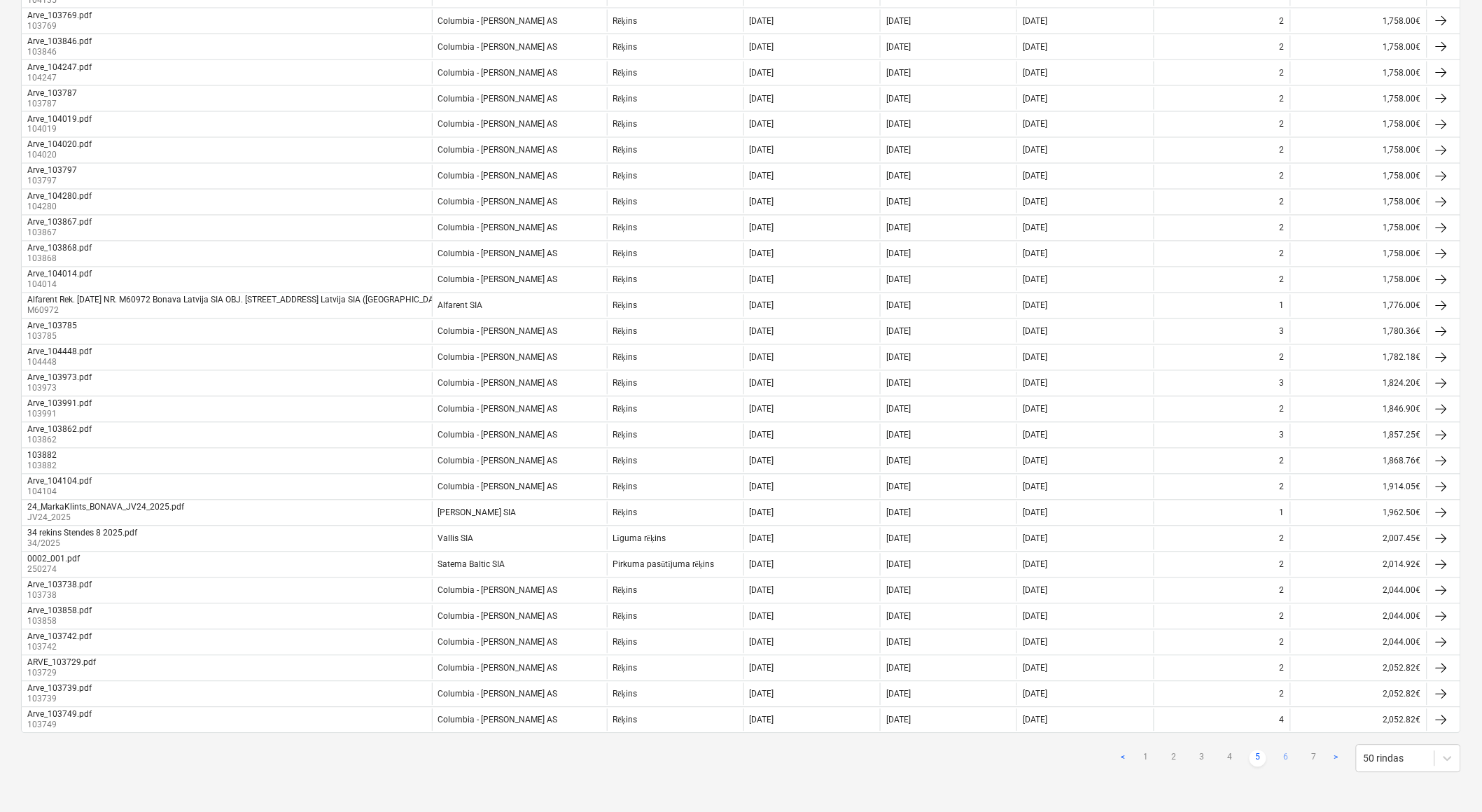
click at [1283, 754] on link "6" at bounding box center [1286, 759] width 17 height 17
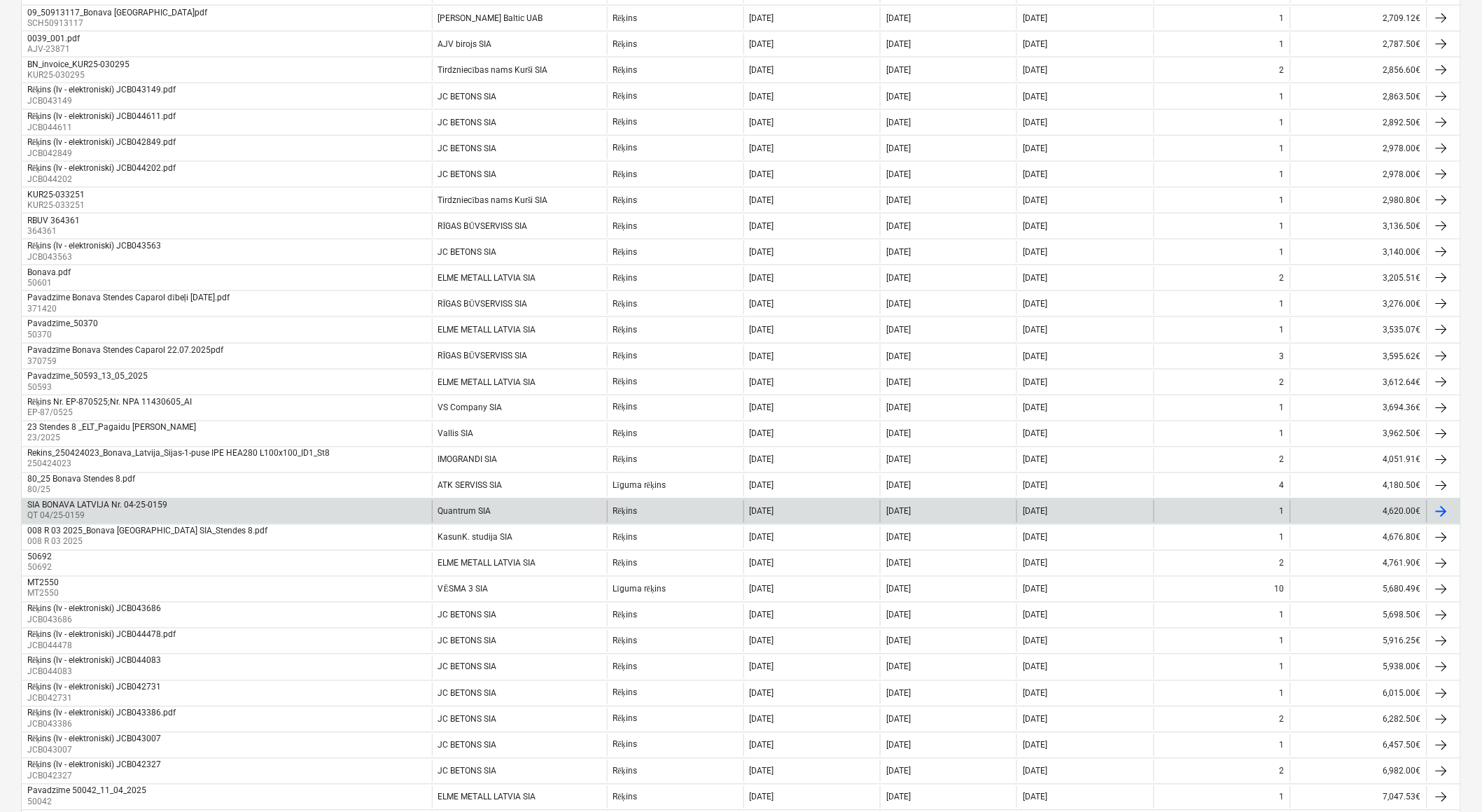
scroll to position [519, 0]
